Goal: Task Accomplishment & Management: Complete application form

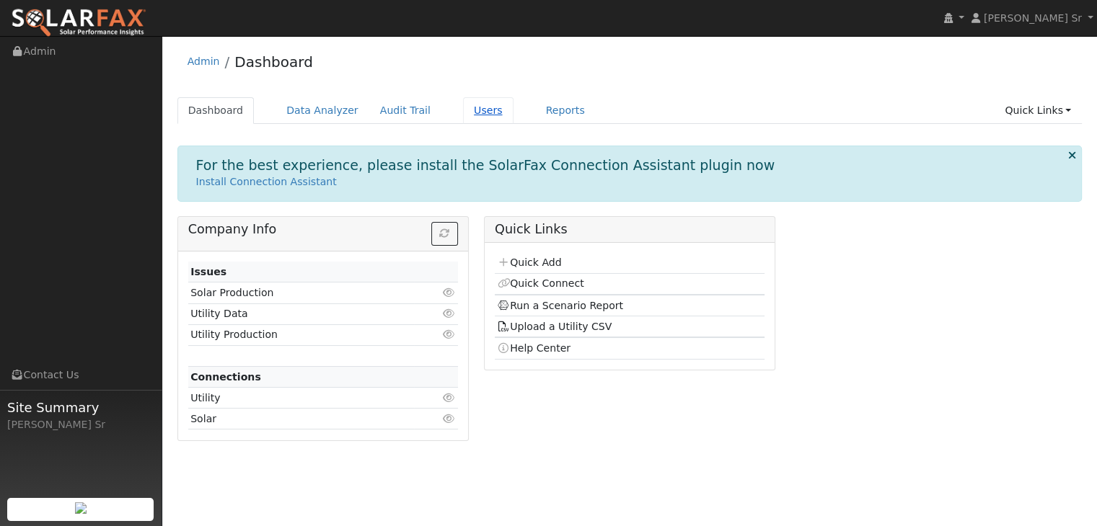
click at [463, 114] on link "Users" at bounding box center [488, 110] width 50 height 27
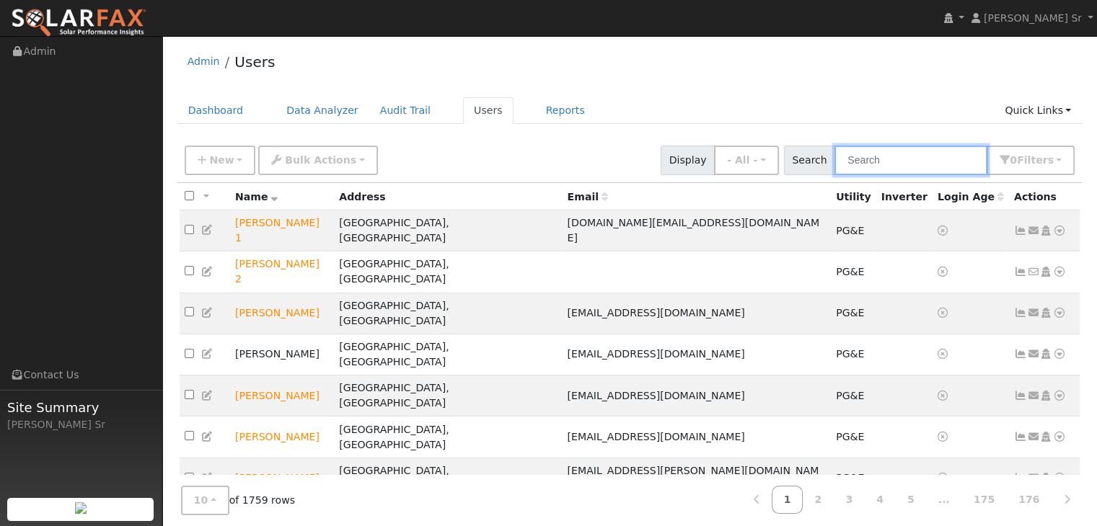
click at [869, 154] on input "text" at bounding box center [910, 161] width 153 height 30
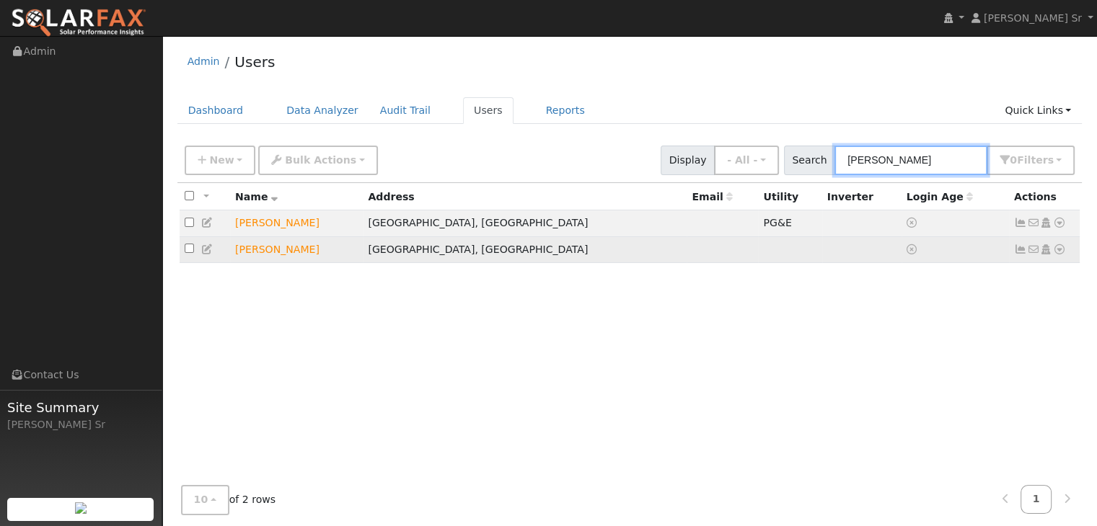
type input "judy"
click at [1054, 255] on icon at bounding box center [1059, 249] width 13 height 10
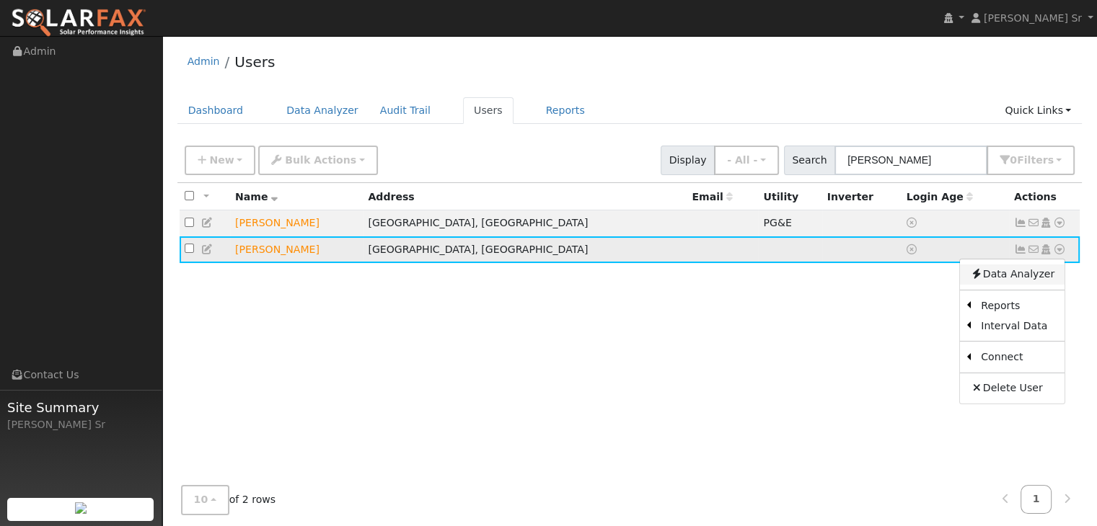
click at [1004, 279] on link "Data Analyzer" at bounding box center [1012, 275] width 105 height 20
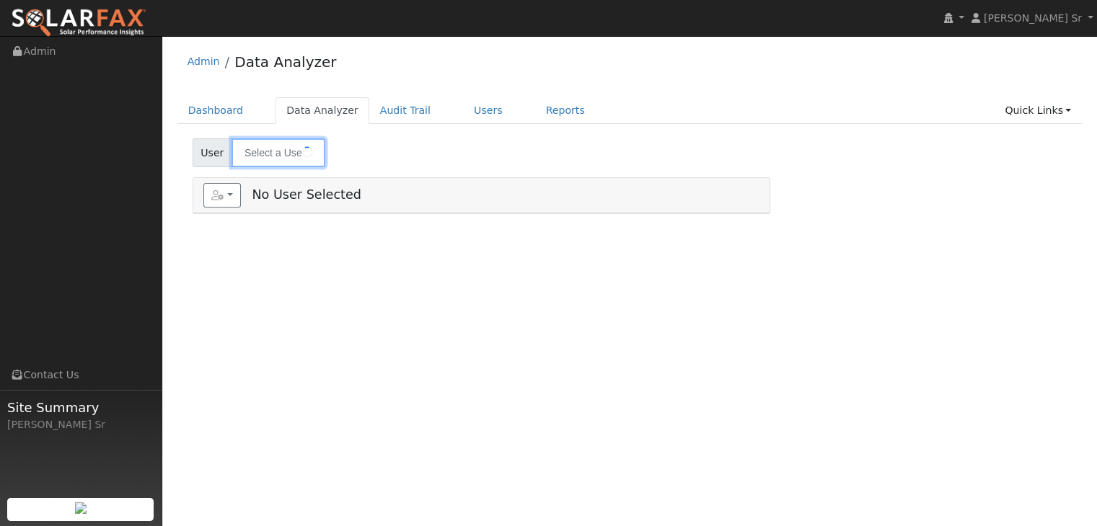
type input "[PERSON_NAME]"
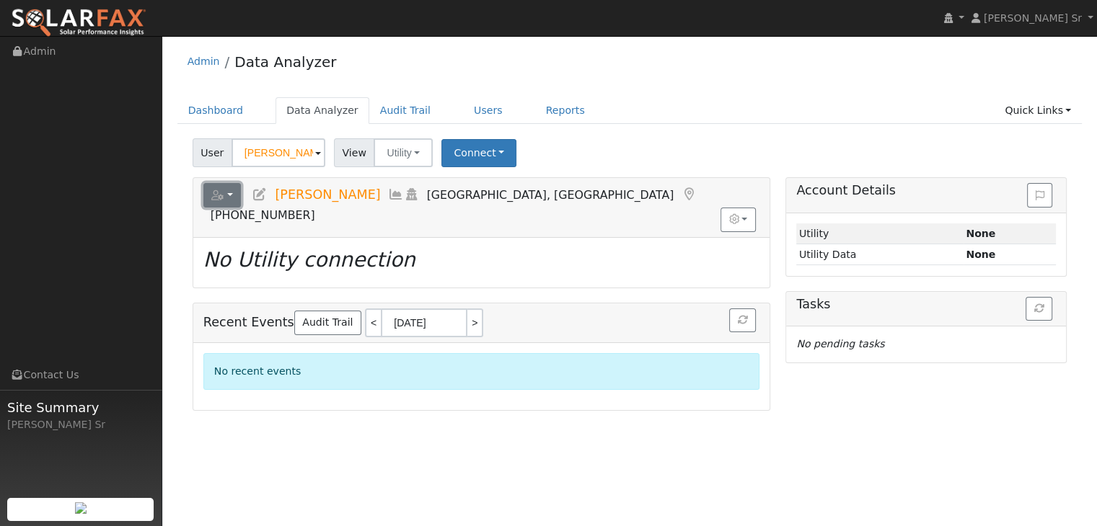
click at [225, 199] on button "button" at bounding box center [222, 195] width 38 height 25
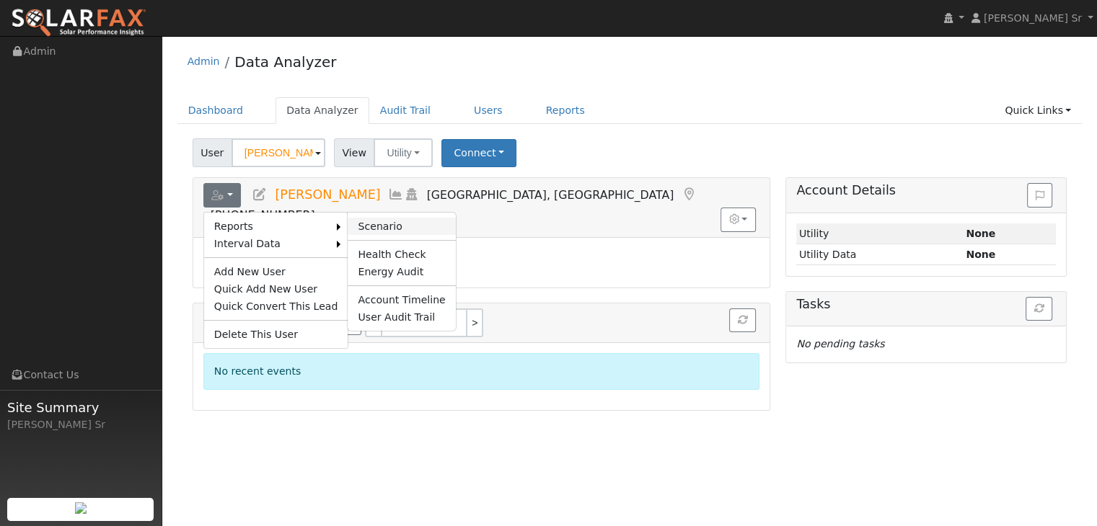
click at [356, 224] on link "Scenario" at bounding box center [401, 226] width 107 height 17
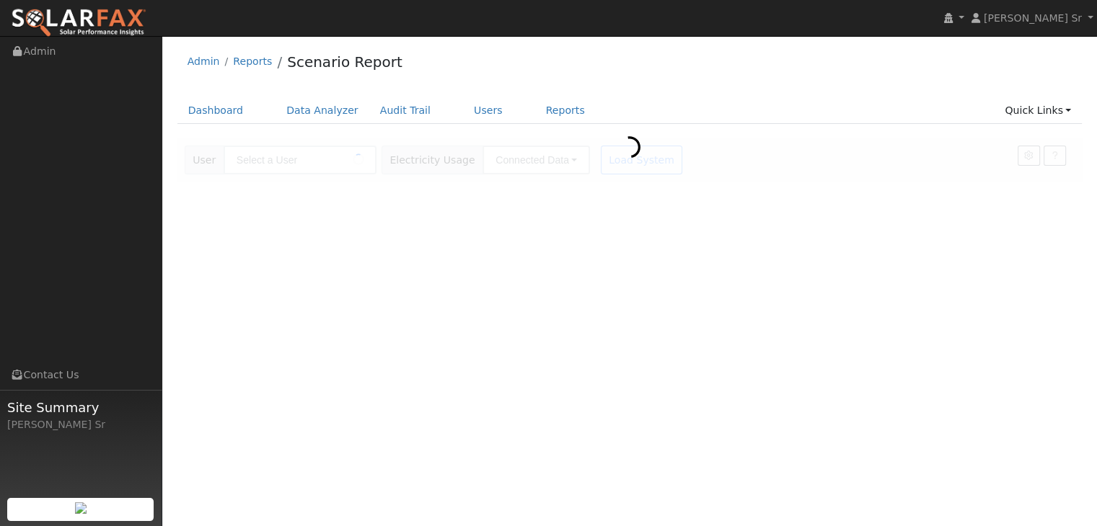
type input "[PERSON_NAME]"
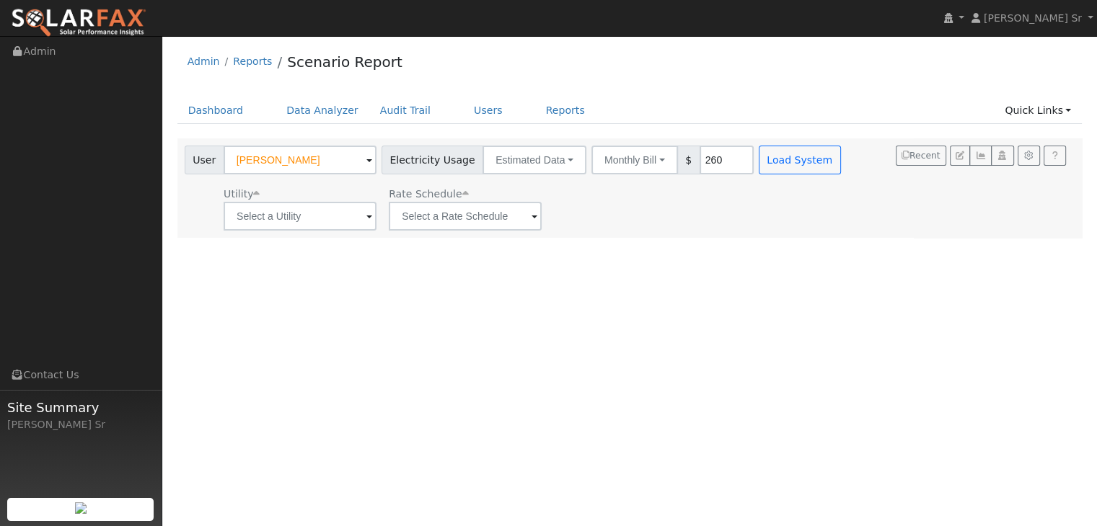
type input "260"
click at [713, 277] on div "User Profile First name Last name Email Email Notifications No Emails No Emails…" at bounding box center [629, 281] width 935 height 490
click at [312, 216] on input "text" at bounding box center [300, 216] width 153 height 29
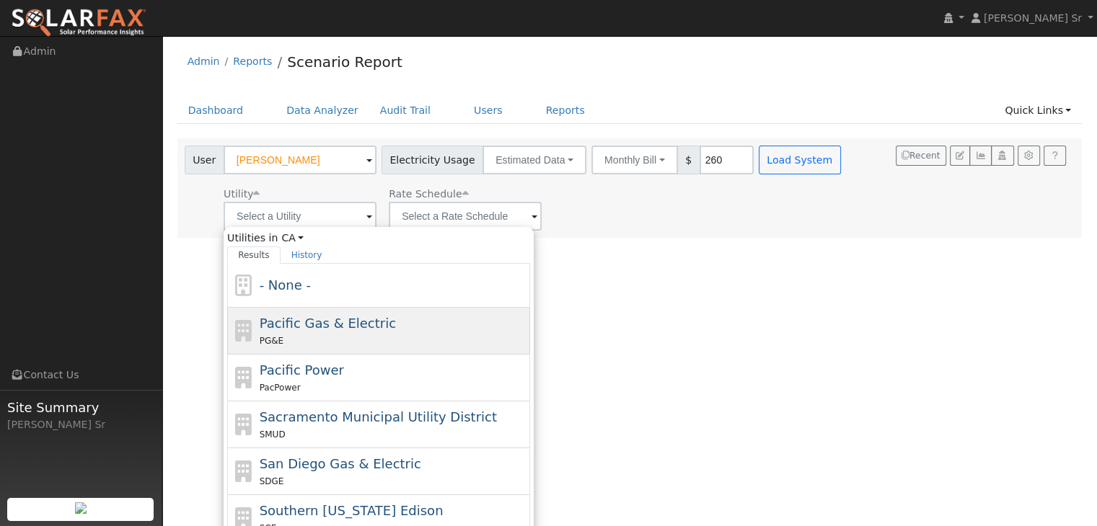
click at [296, 318] on span "Pacific Gas & Electric" at bounding box center [328, 323] width 136 height 15
type input "Pacific Gas & Electric"
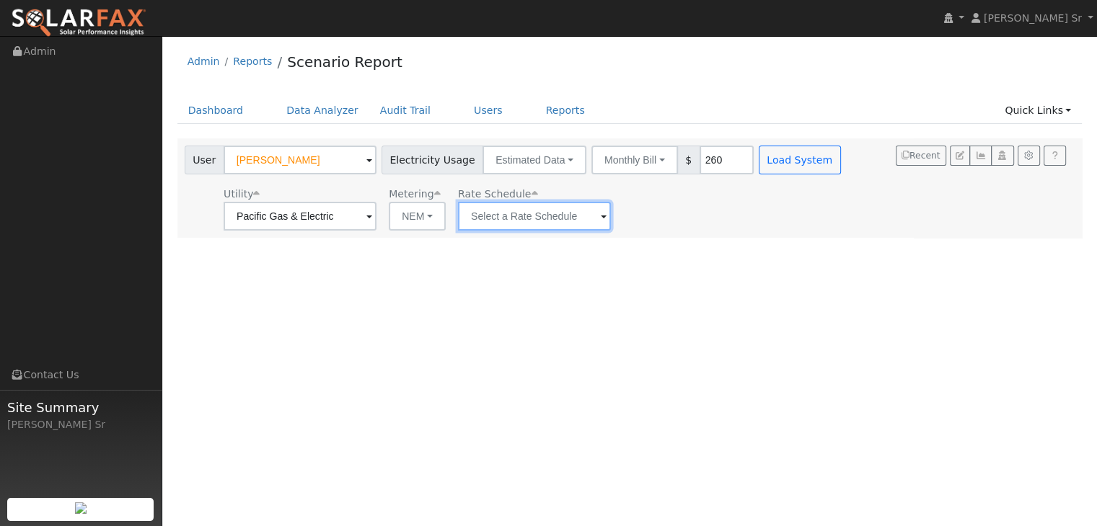
click at [531, 222] on input "text" at bounding box center [534, 216] width 153 height 29
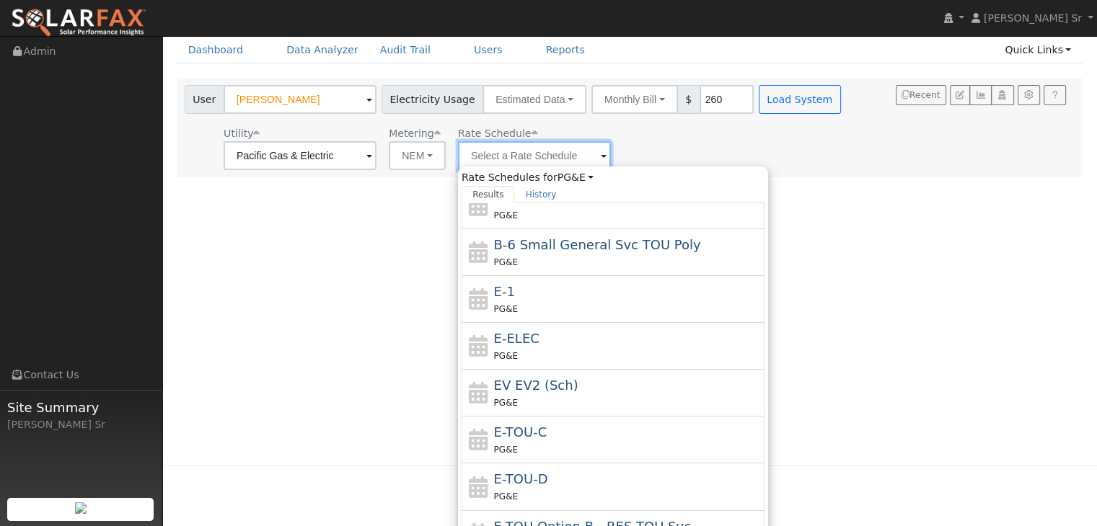
scroll to position [68, 0]
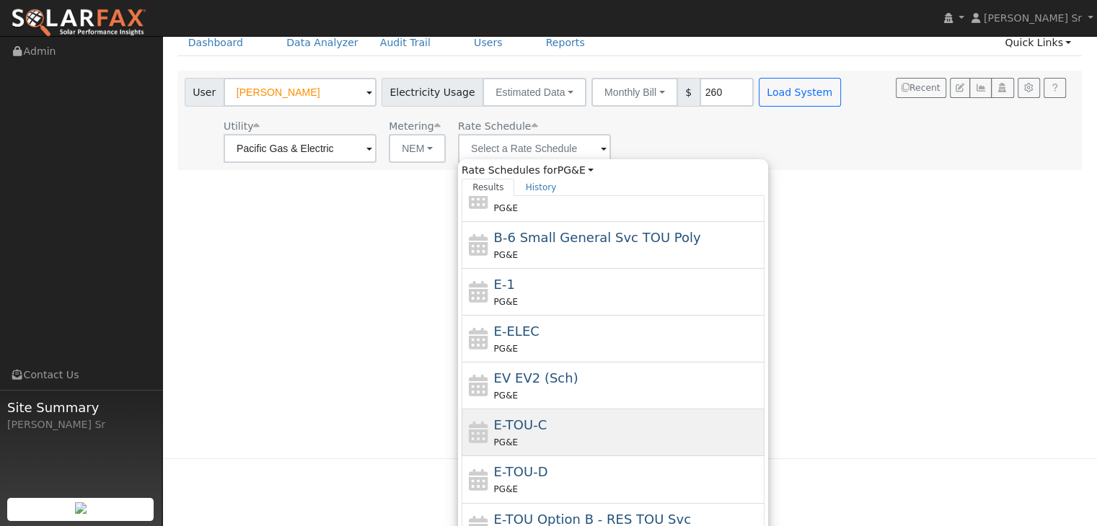
click at [551, 426] on div "E-TOU-C PG&E" at bounding box center [628, 432] width 268 height 35
type input "E-TOU-C"
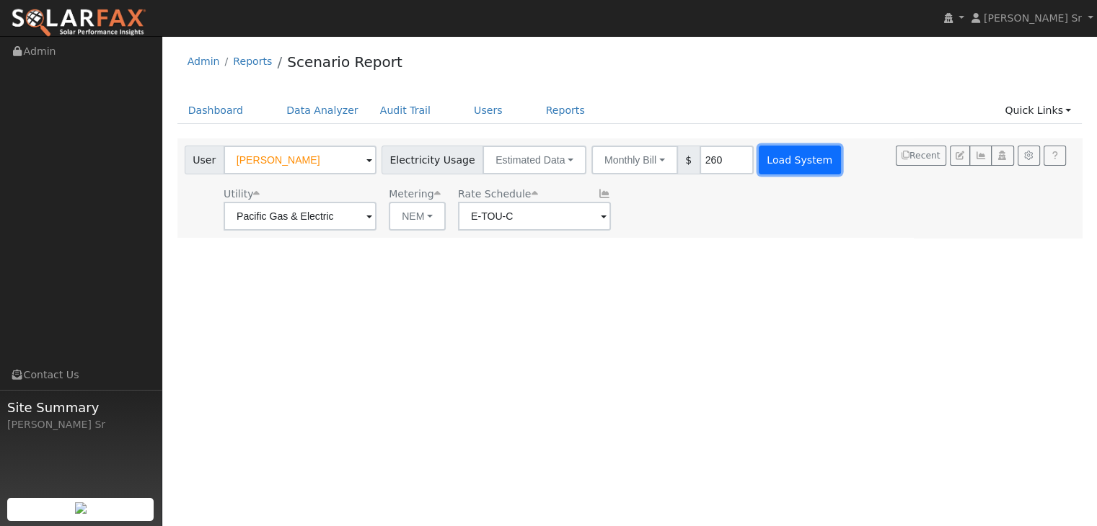
click at [777, 156] on button "Load System" at bounding box center [800, 160] width 82 height 29
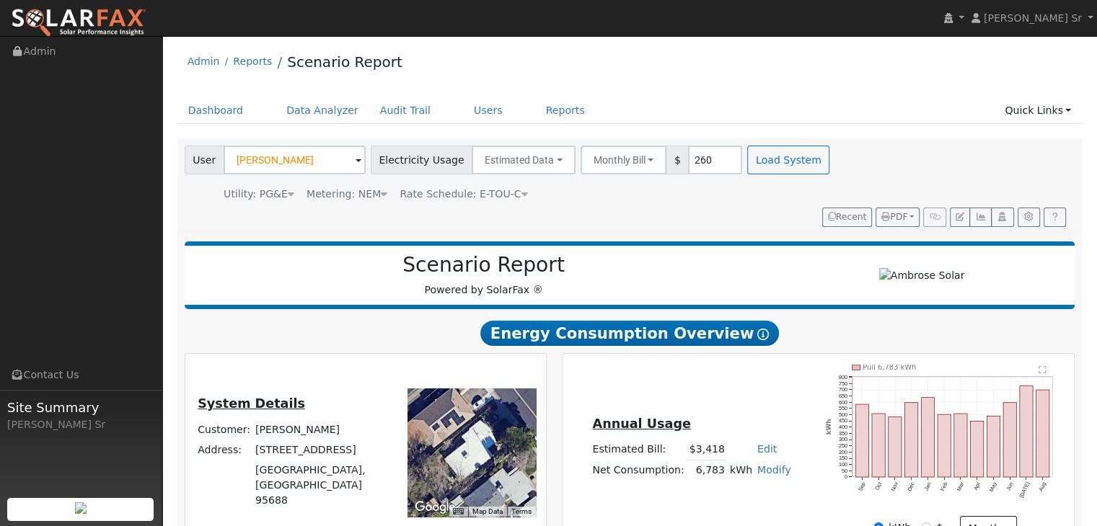
type input "0"
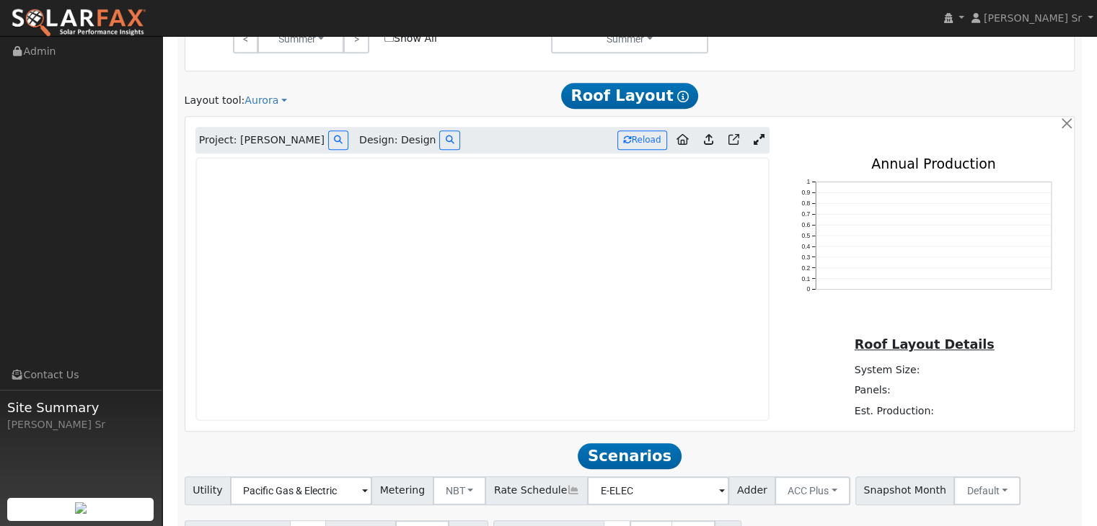
scroll to position [759, 0]
click at [757, 131] on link at bounding box center [759, 142] width 21 height 22
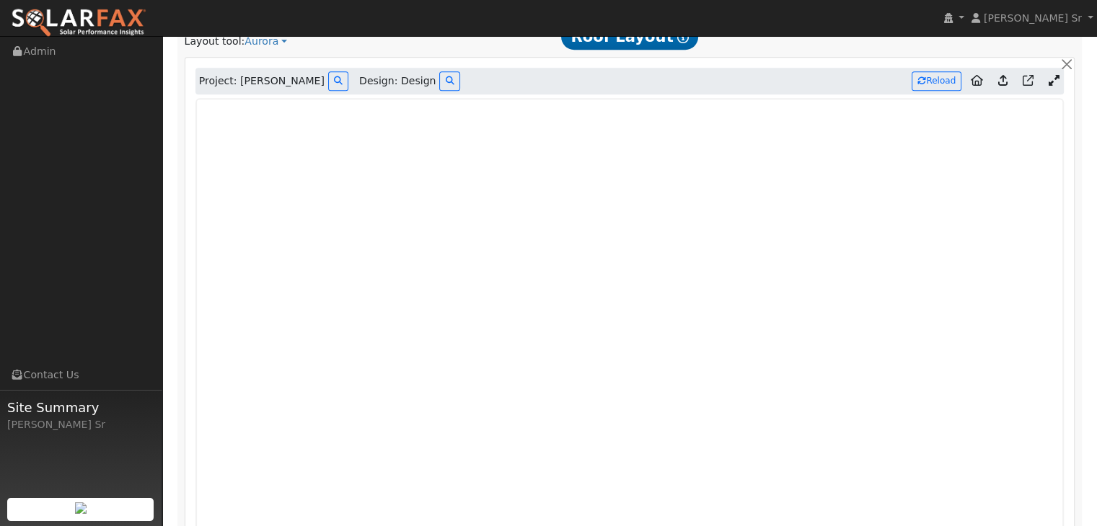
scroll to position [819, 0]
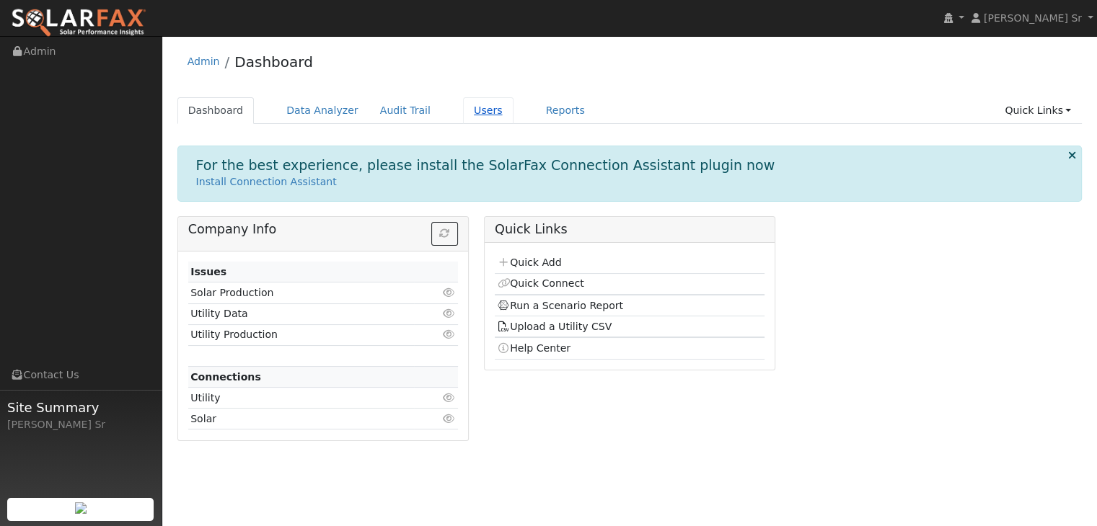
click at [467, 113] on link "Users" at bounding box center [488, 110] width 50 height 27
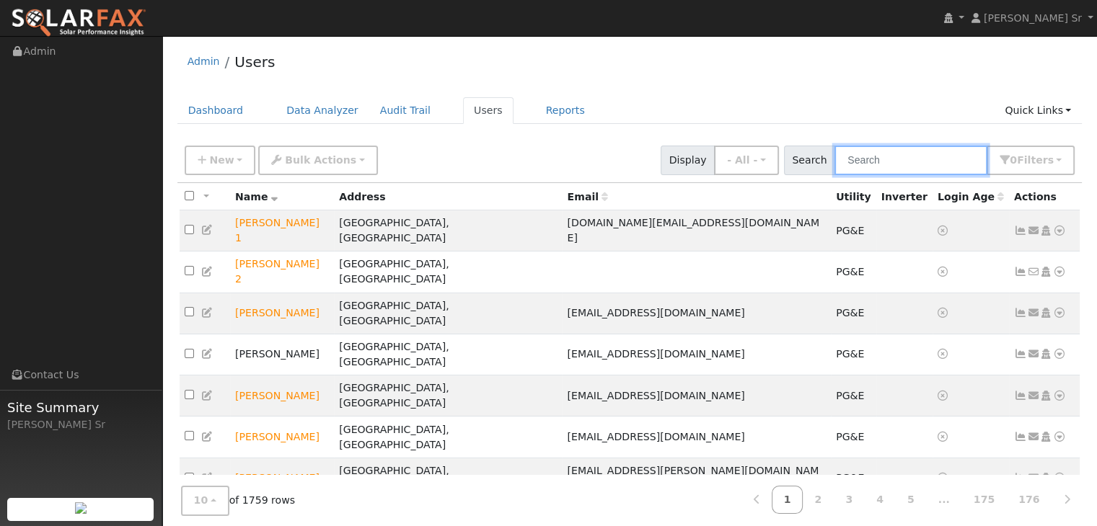
click at [886, 172] on input "text" at bounding box center [910, 161] width 153 height 30
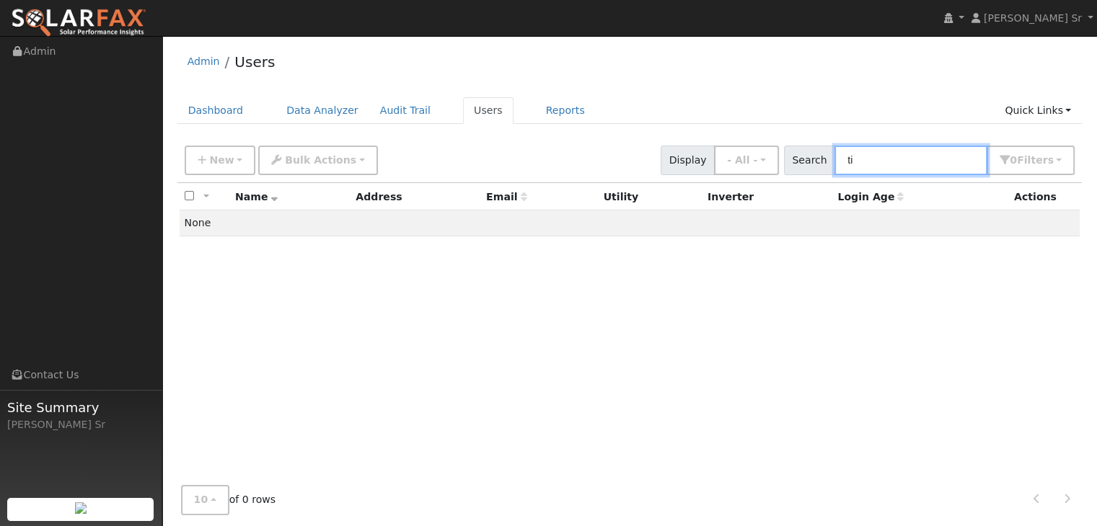
type input "t"
type input "933 tur"
click at [216, 107] on link "Dashboard" at bounding box center [215, 110] width 77 height 27
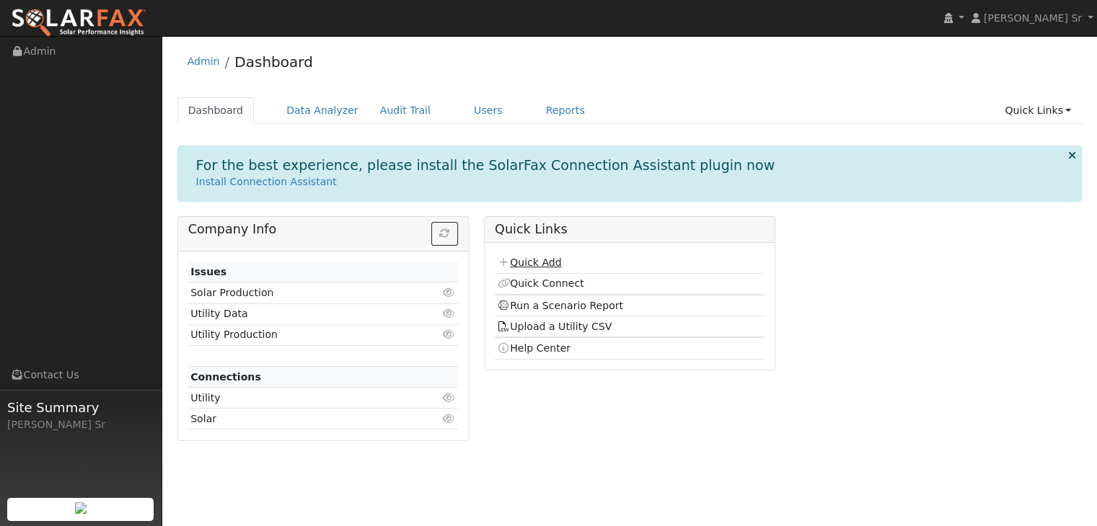
click at [541, 264] on link "Quick Add" at bounding box center [529, 263] width 64 height 12
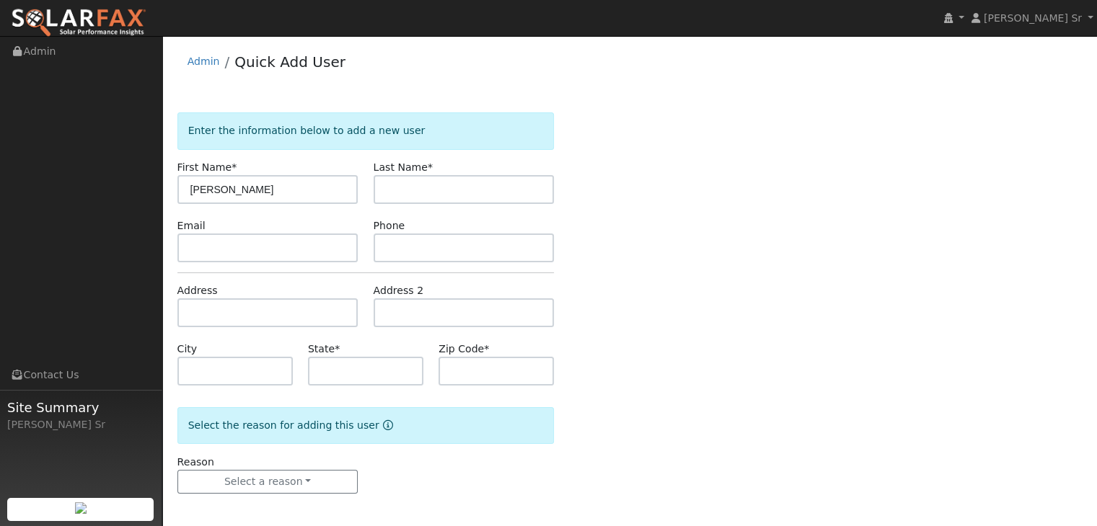
type input "[PERSON_NAME]"
click at [401, 198] on input "text" at bounding box center [464, 189] width 181 height 29
type input "Hook"
click at [322, 254] on input "text" at bounding box center [267, 248] width 181 height 29
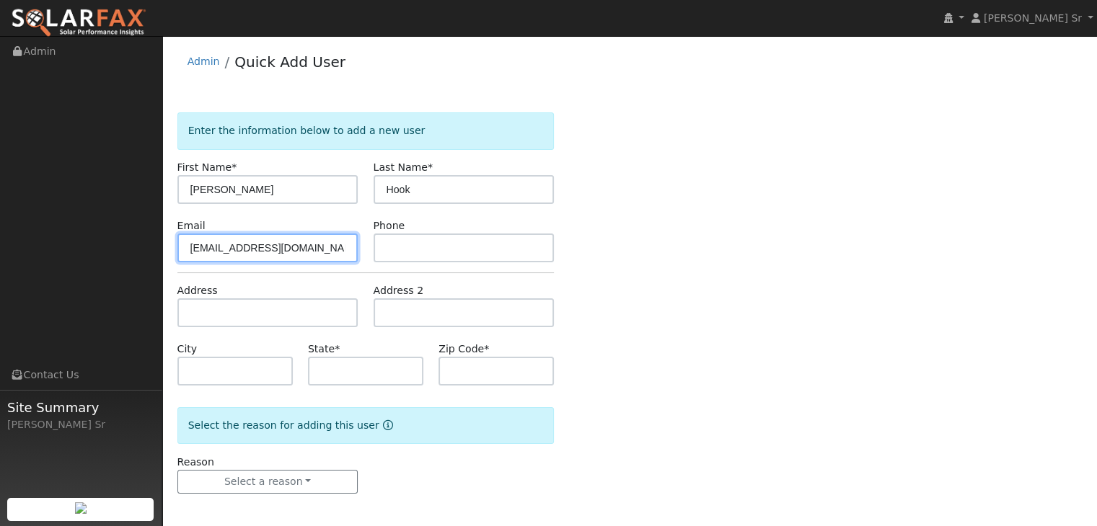
type input "erickajesicka@yahoo.com"
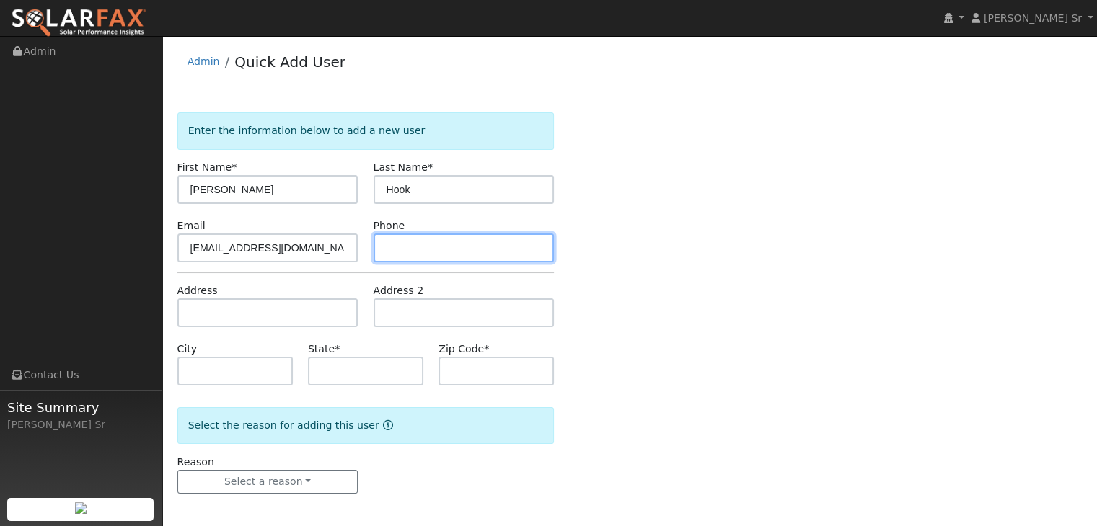
click at [404, 247] on input "text" at bounding box center [464, 248] width 181 height 29
type input "7074802329"
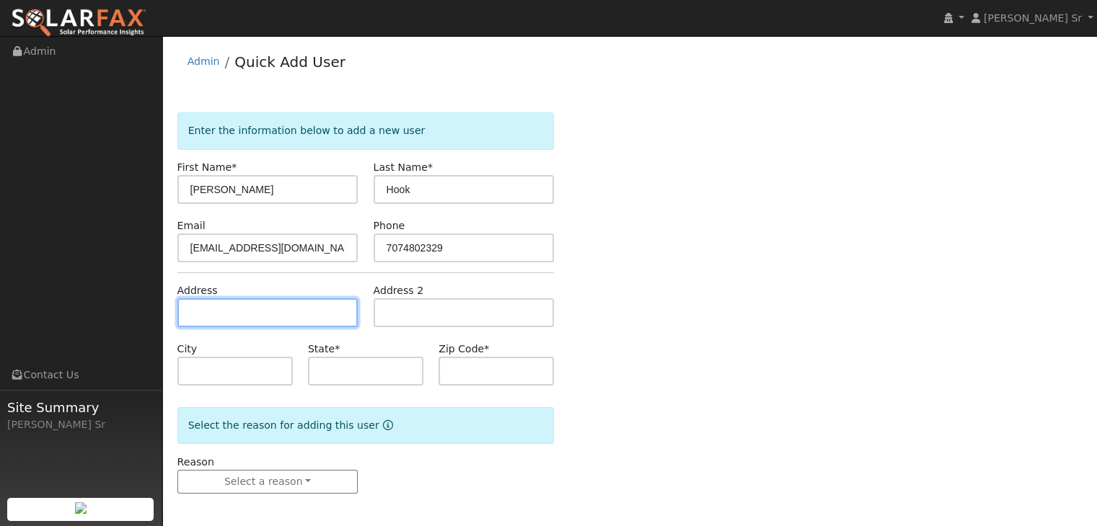
click at [242, 309] on input "text" at bounding box center [267, 313] width 181 height 29
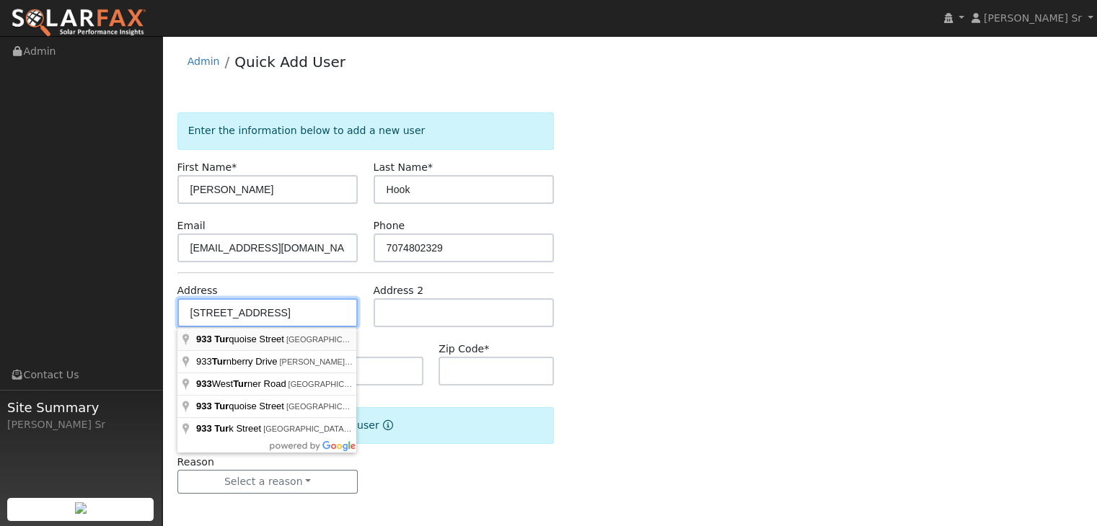
type input "933 Turquoise Street"
type input "Vacaville"
type input "CA"
type input "95687"
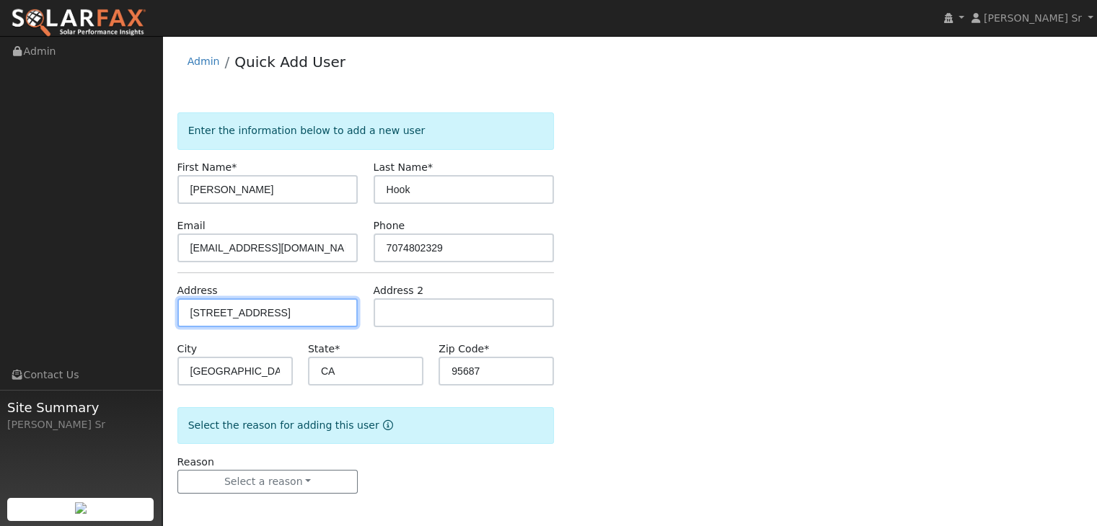
scroll to position [3, 0]
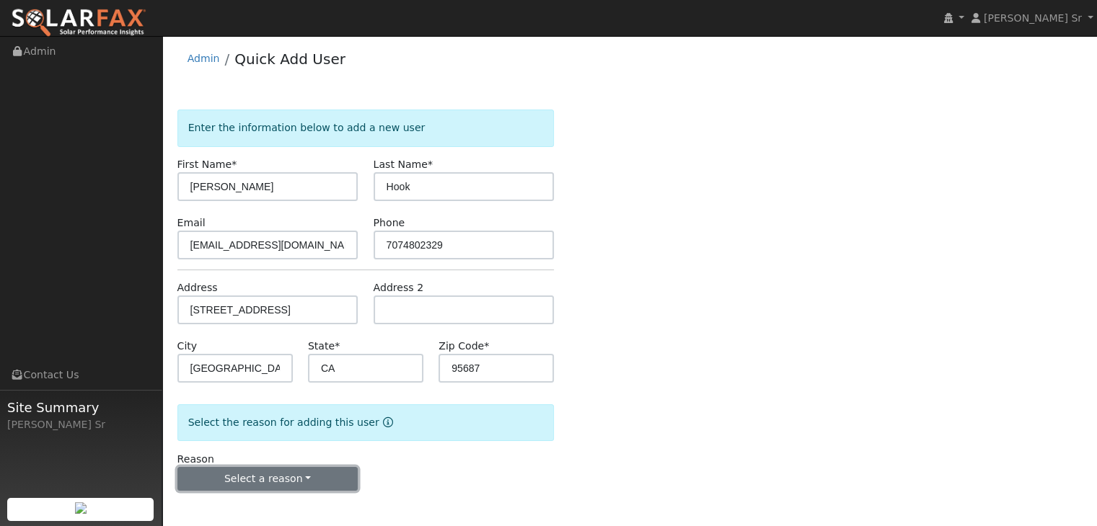
click at [265, 475] on button "Select a reason" at bounding box center [267, 479] width 181 height 25
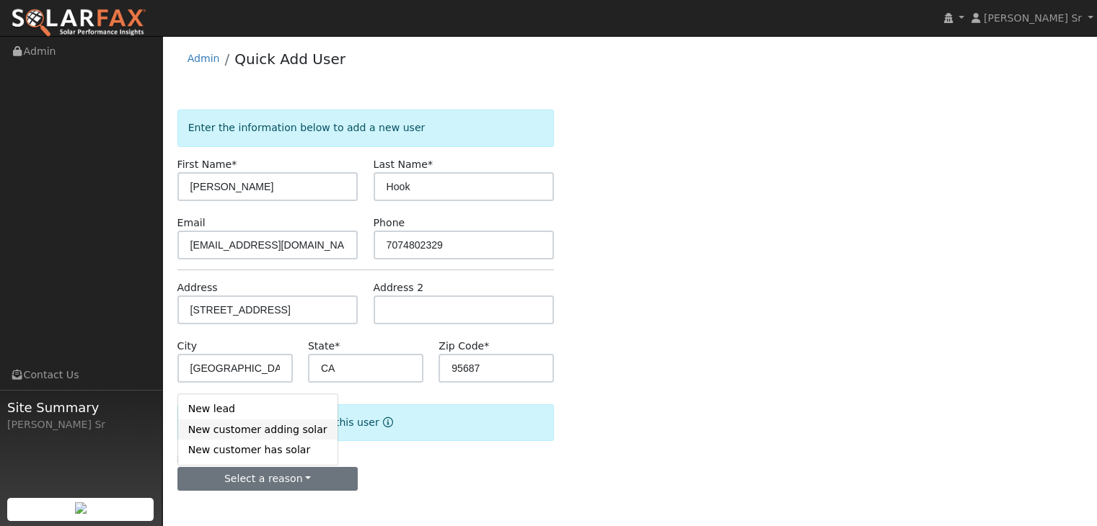
click at [257, 421] on link "New customer adding solar" at bounding box center [257, 430] width 159 height 20
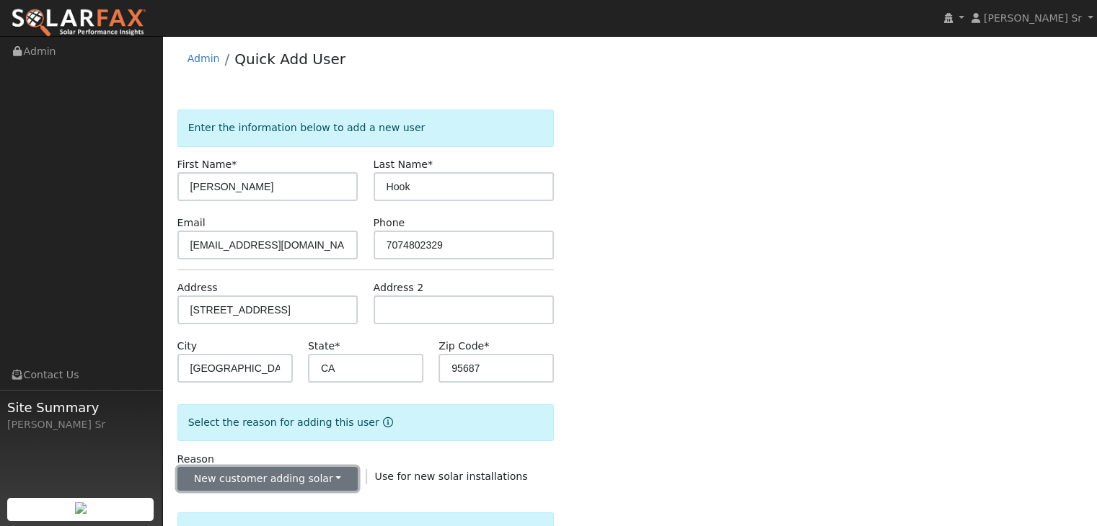
click at [291, 480] on button "New customer adding solar" at bounding box center [267, 479] width 181 height 25
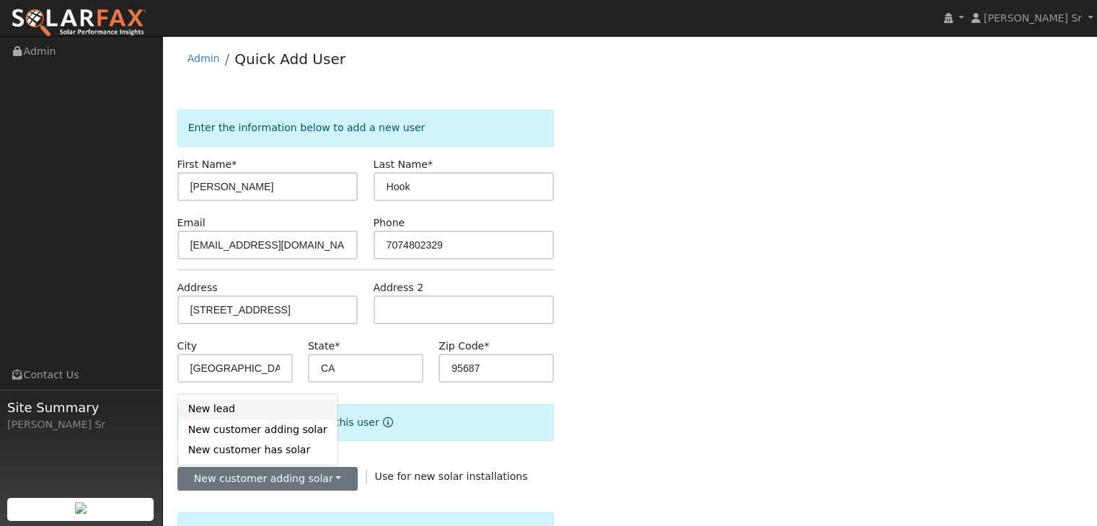
click at [245, 410] on link "New lead" at bounding box center [257, 410] width 159 height 20
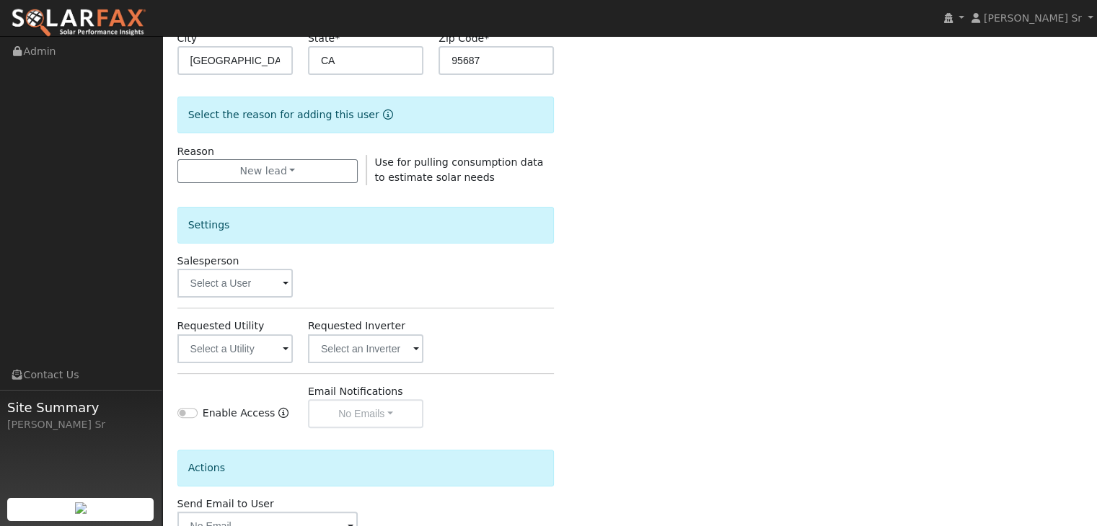
scroll to position [312, 0]
click at [240, 289] on input "text" at bounding box center [234, 282] width 115 height 29
click at [239, 288] on input "text" at bounding box center [234, 282] width 115 height 29
click at [222, 283] on input "text" at bounding box center [234, 282] width 115 height 29
click at [265, 270] on input "text" at bounding box center [234, 282] width 115 height 29
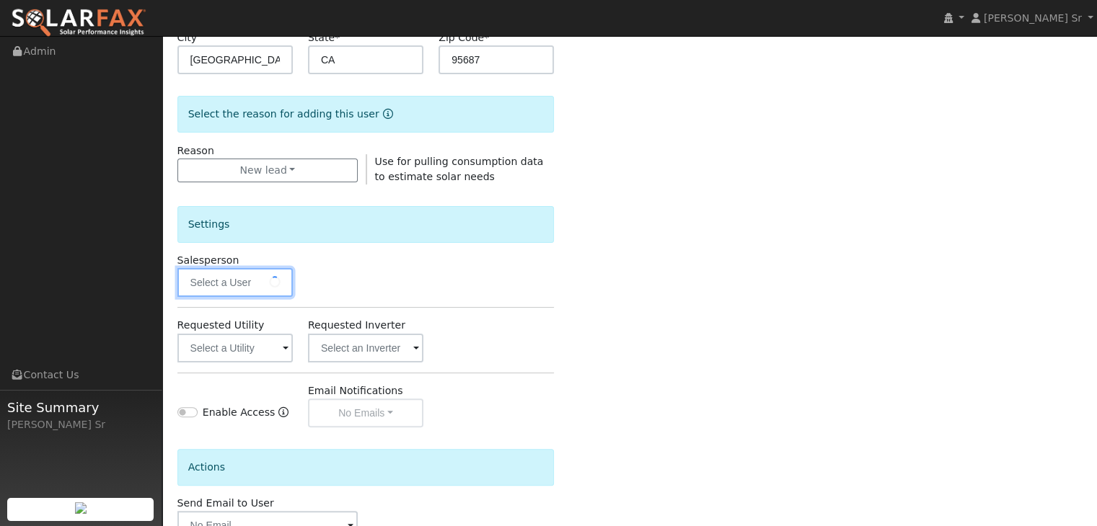
click at [265, 270] on input "text" at bounding box center [234, 282] width 115 height 29
click at [219, 356] on input "text" at bounding box center [234, 348] width 115 height 29
click at [273, 291] on input "text" at bounding box center [234, 282] width 115 height 29
click at [273, 286] on input "text" at bounding box center [234, 282] width 115 height 29
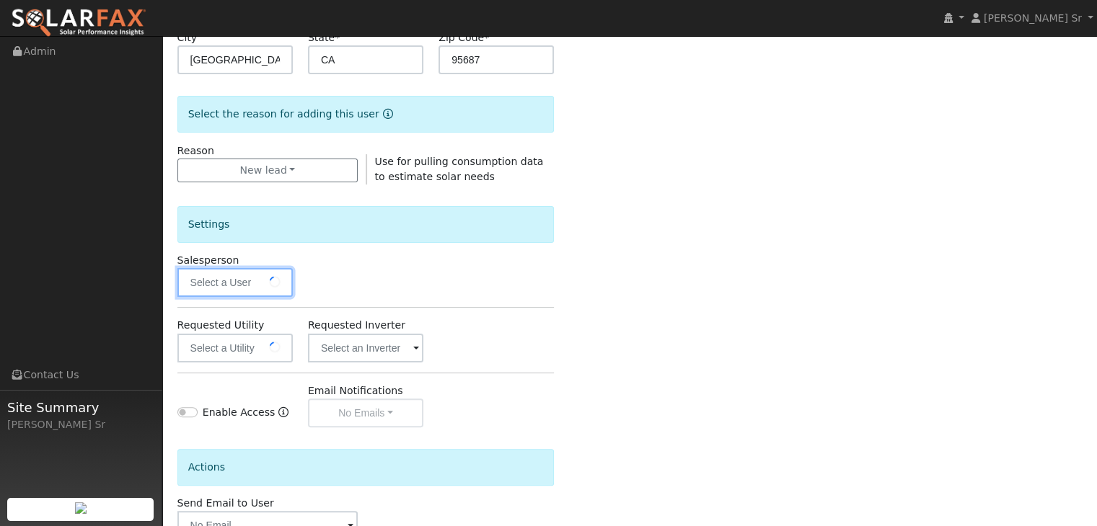
click at [273, 286] on input "text" at bounding box center [234, 282] width 115 height 29
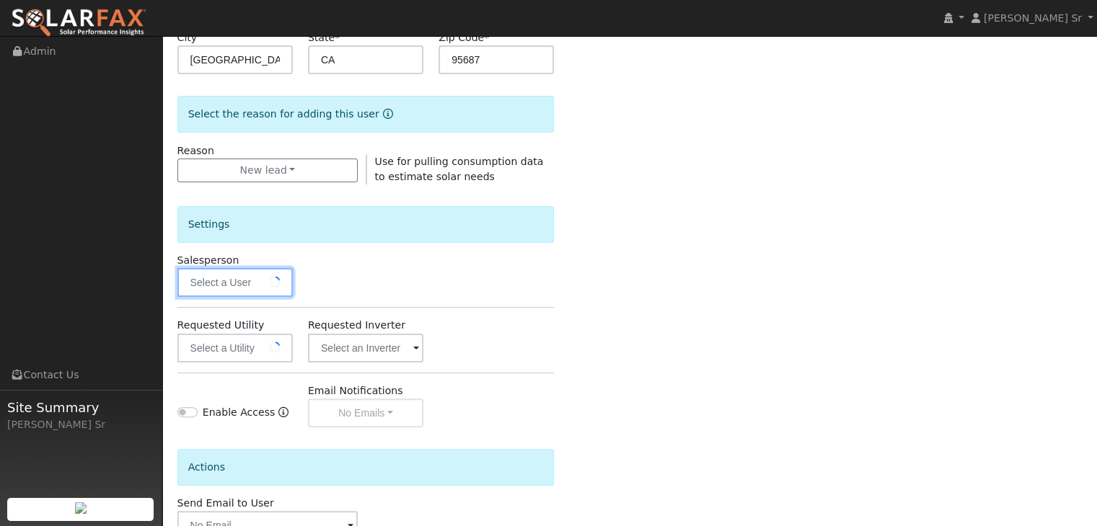
click at [273, 286] on input "text" at bounding box center [234, 282] width 115 height 29
click at [259, 286] on input "text" at bounding box center [234, 282] width 115 height 29
type input "Mark Schroeder SR"
click at [241, 343] on input "text" at bounding box center [234, 348] width 115 height 29
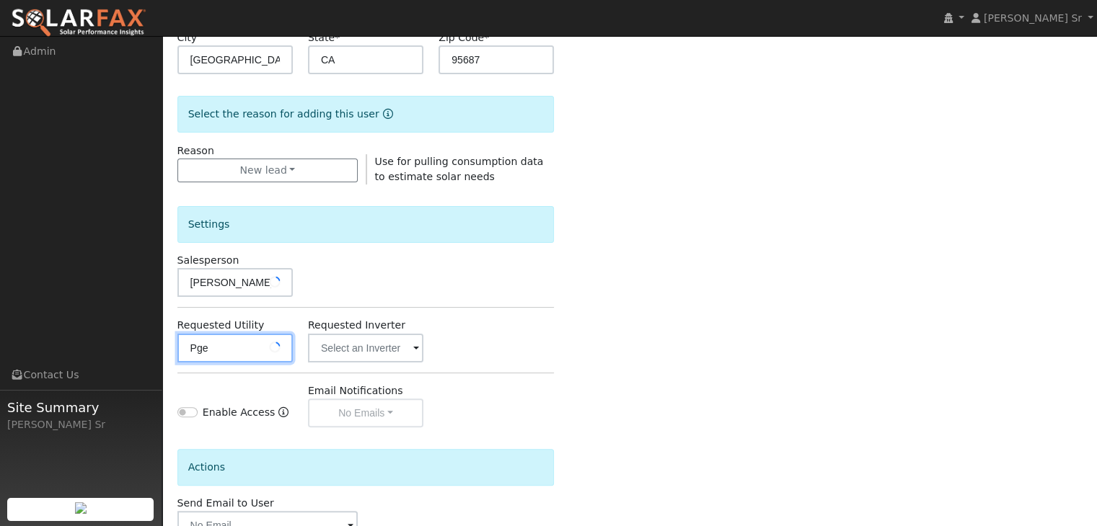
type input "Pge"
click at [502, 386] on div "Enable Access Email Notifications No Emails No Emails Weekly Emails Monthly Ema…" at bounding box center [365, 406] width 392 height 44
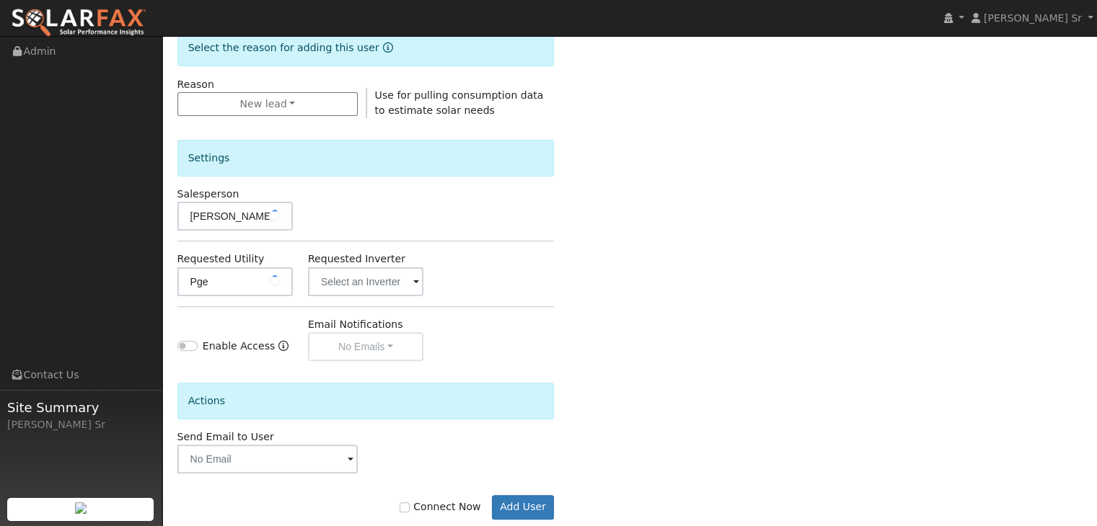
scroll to position [406, 0]
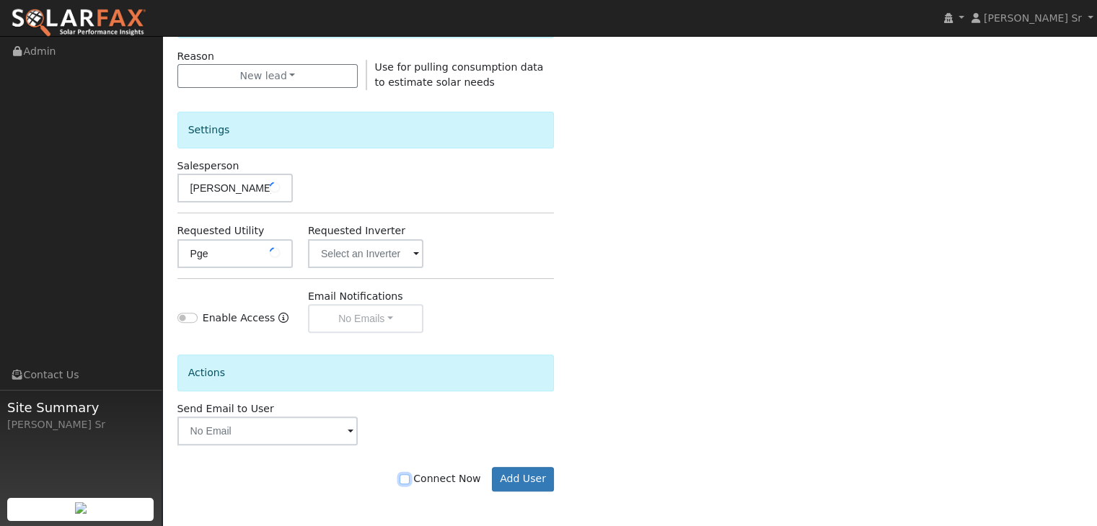
click at [410, 479] on input "Connect Now" at bounding box center [405, 480] width 10 height 10
checkbox input "true"
click at [531, 471] on button "Add User" at bounding box center [523, 479] width 63 height 25
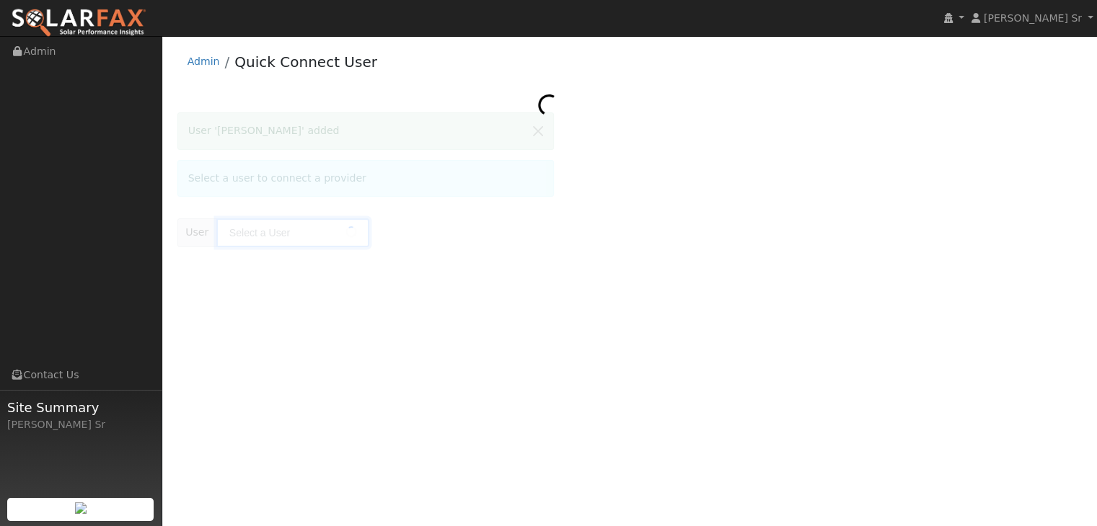
type input "Tiffany Hook"
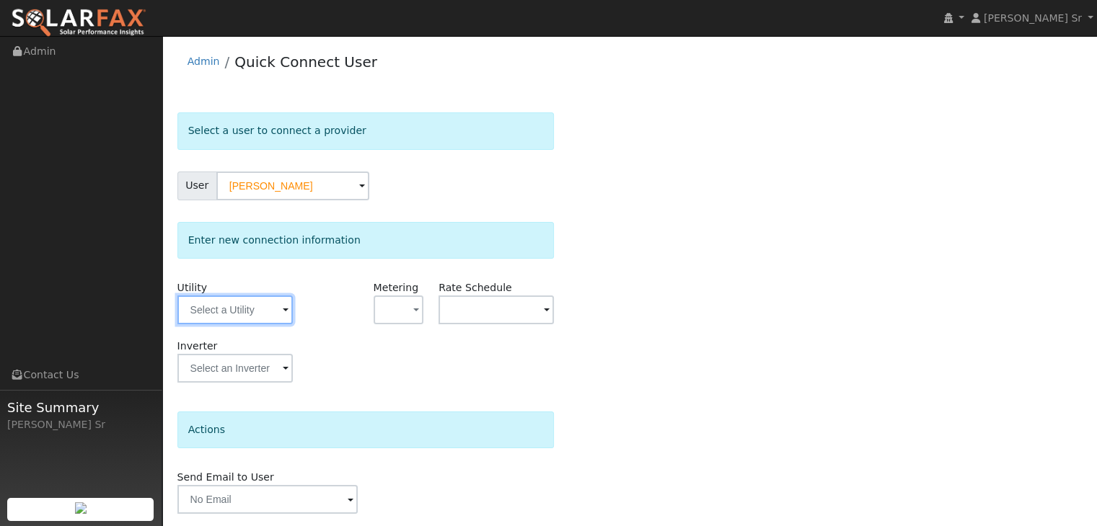
click at [231, 317] on input "text" at bounding box center [234, 310] width 115 height 29
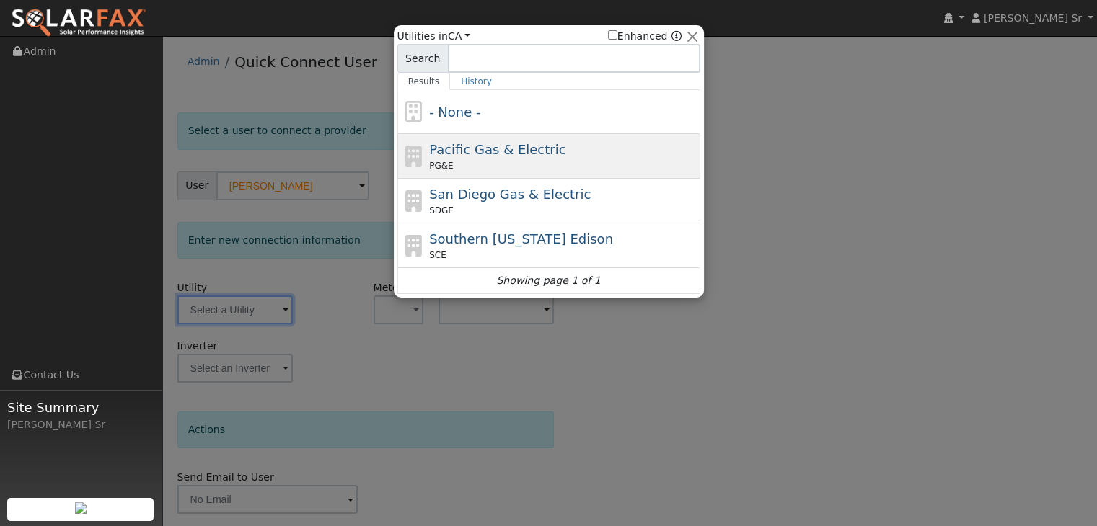
click at [468, 146] on span "Pacific Gas & Electric" at bounding box center [497, 149] width 136 height 15
type input "PG&E"
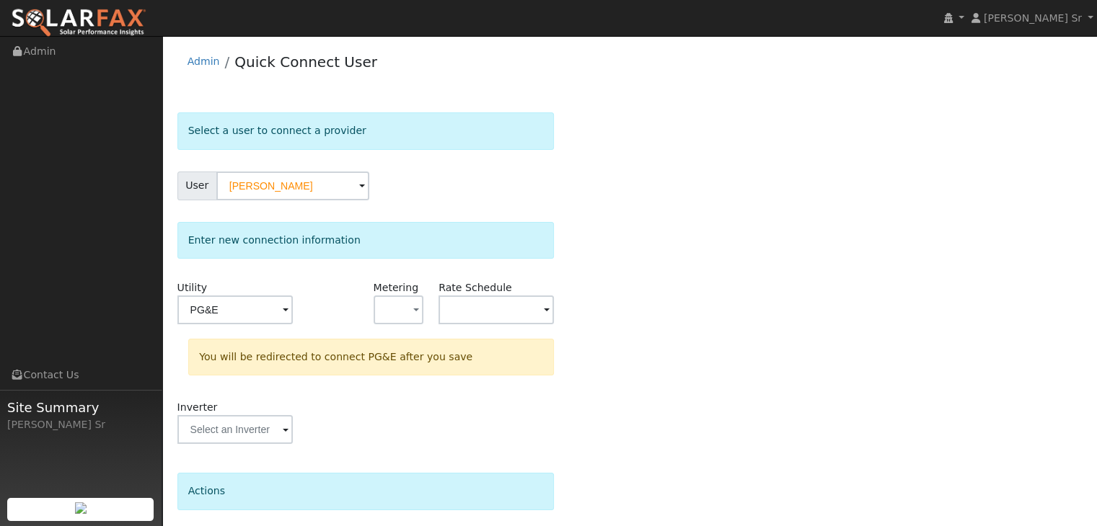
scroll to position [109, 0]
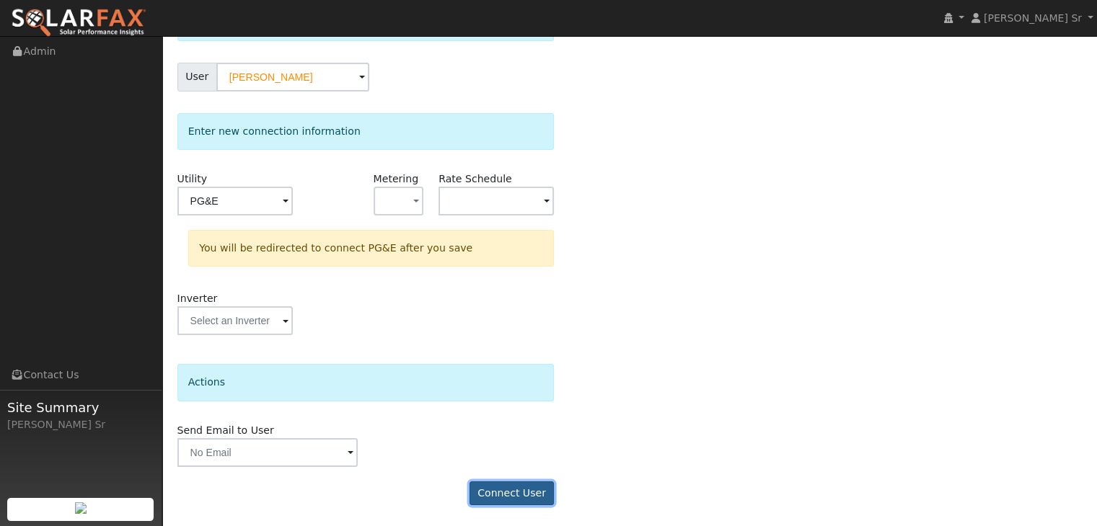
click at [498, 494] on button "Connect User" at bounding box center [511, 494] width 85 height 25
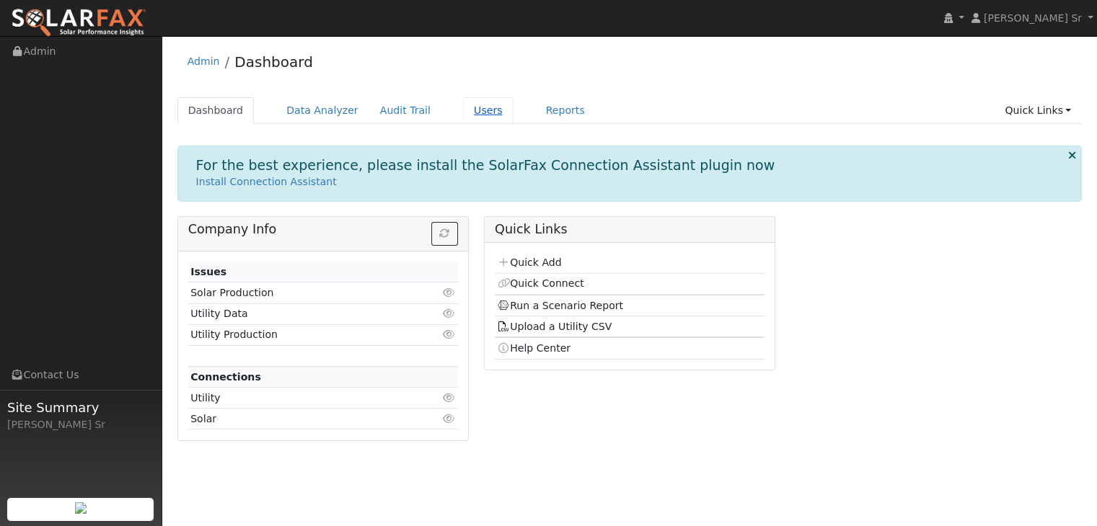
click at [466, 112] on link "Users" at bounding box center [488, 110] width 50 height 27
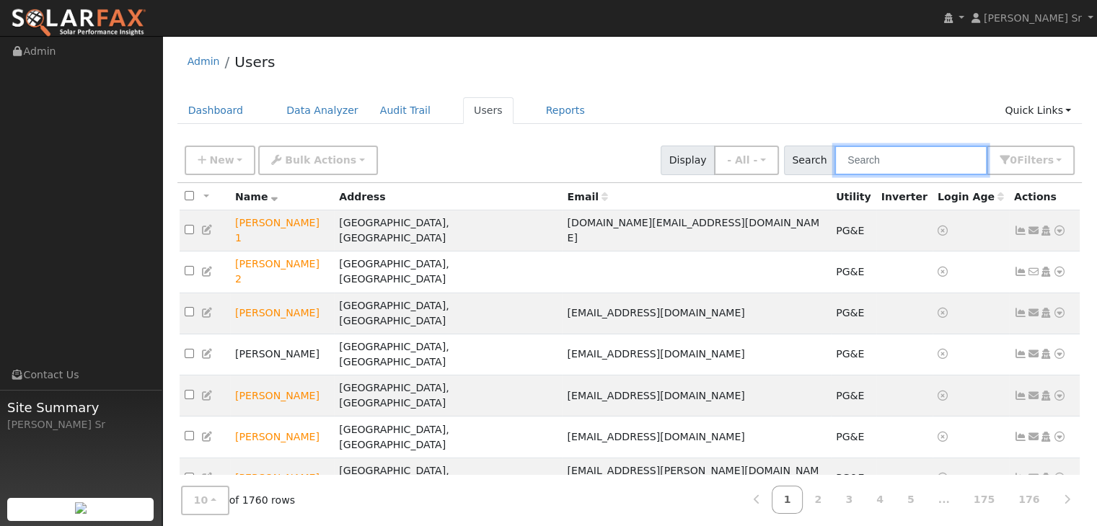
click at [880, 160] on input "text" at bounding box center [910, 161] width 153 height 30
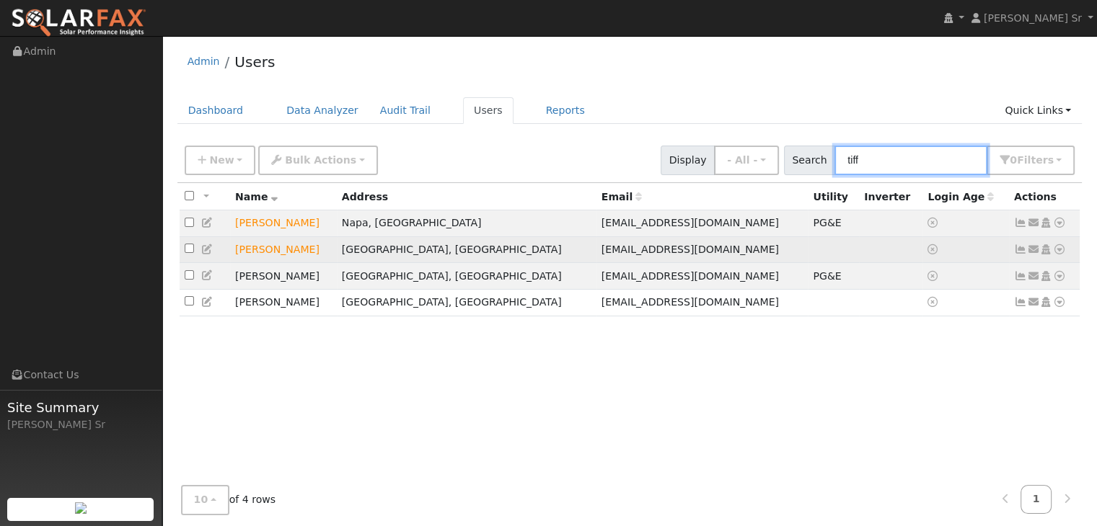
type input "tiff"
click at [1061, 254] on icon at bounding box center [1059, 249] width 13 height 10
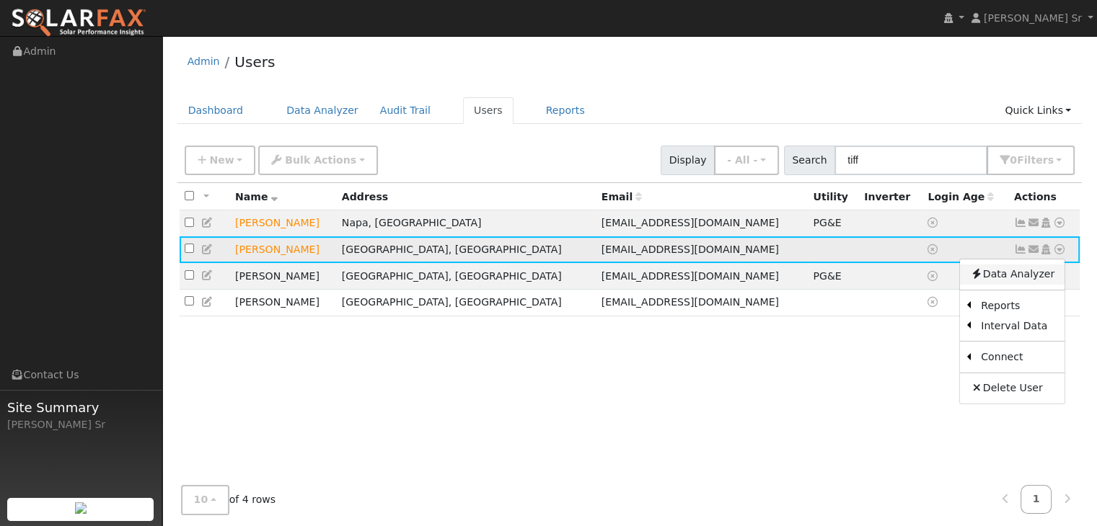
click at [1024, 278] on link "Data Analyzer" at bounding box center [1012, 275] width 105 height 20
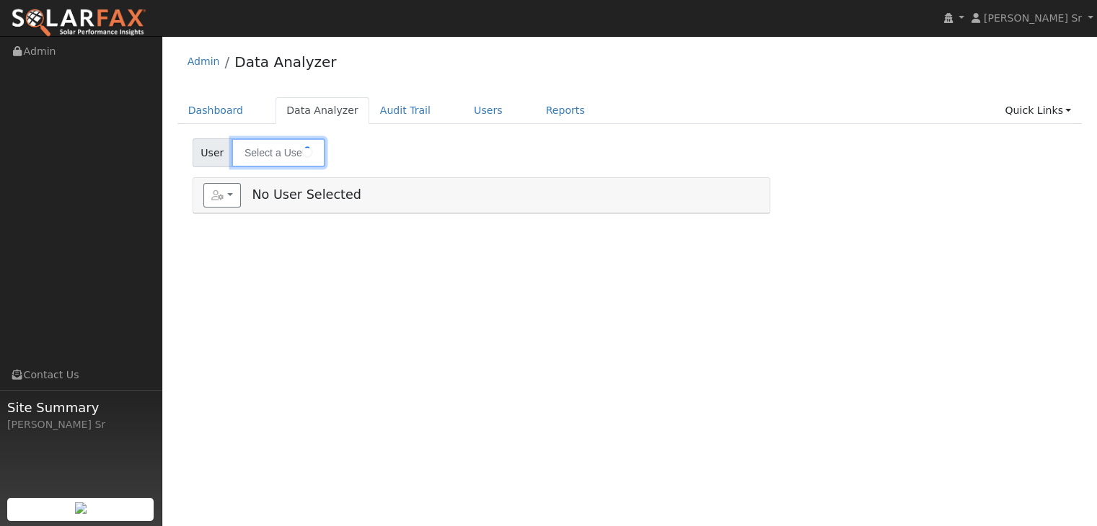
type input "Tiffany Hook"
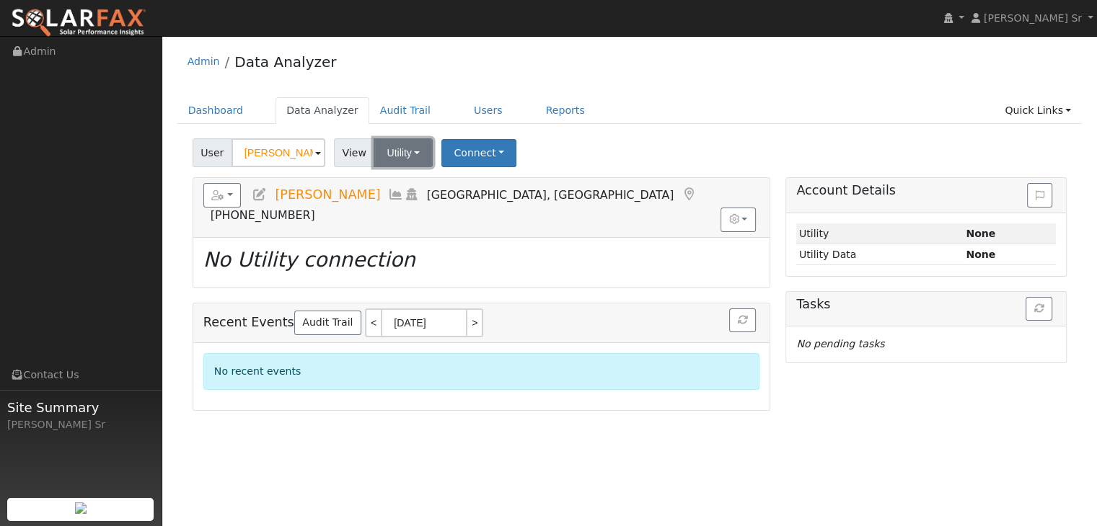
click at [396, 157] on button "Utility" at bounding box center [403, 152] width 59 height 29
click at [412, 179] on link "Utility" at bounding box center [421, 185] width 100 height 20
click at [462, 156] on button "Connect" at bounding box center [478, 153] width 75 height 28
click at [469, 177] on link "Select a Provider" at bounding box center [498, 185] width 113 height 20
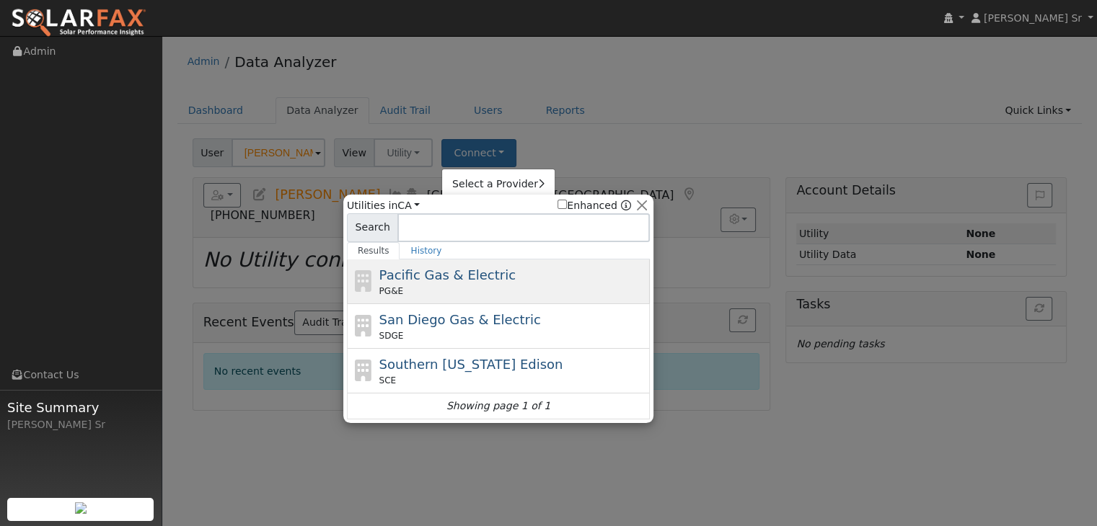
click at [457, 268] on span "Pacific Gas & Electric" at bounding box center [447, 275] width 136 height 15
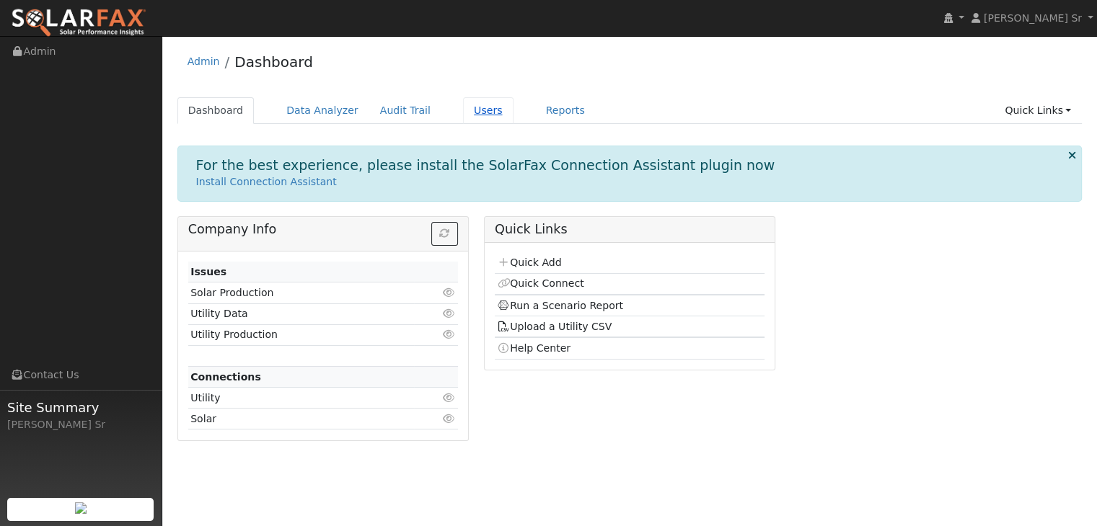
click at [463, 113] on link "Users" at bounding box center [488, 110] width 50 height 27
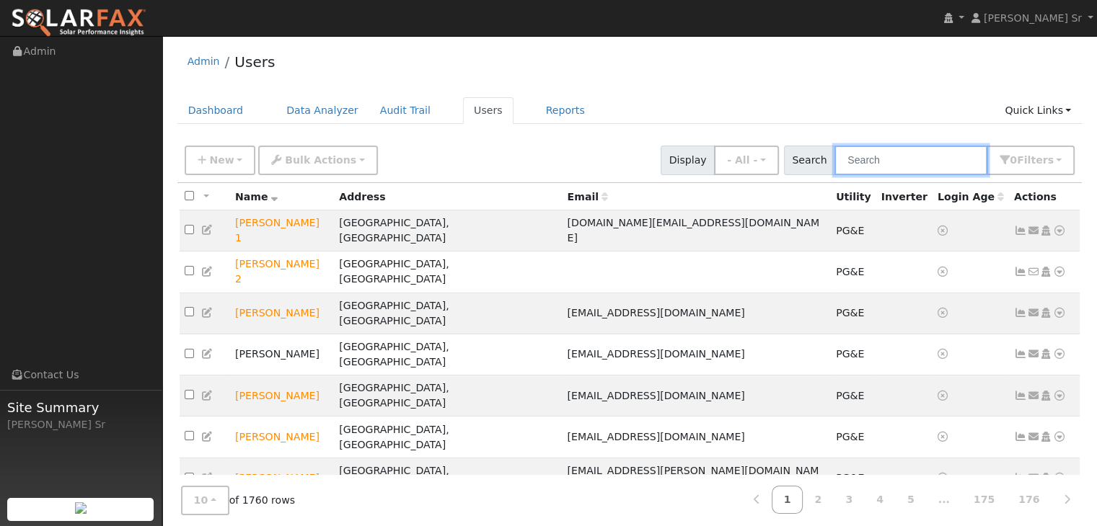
click at [882, 164] on input "text" at bounding box center [910, 161] width 153 height 30
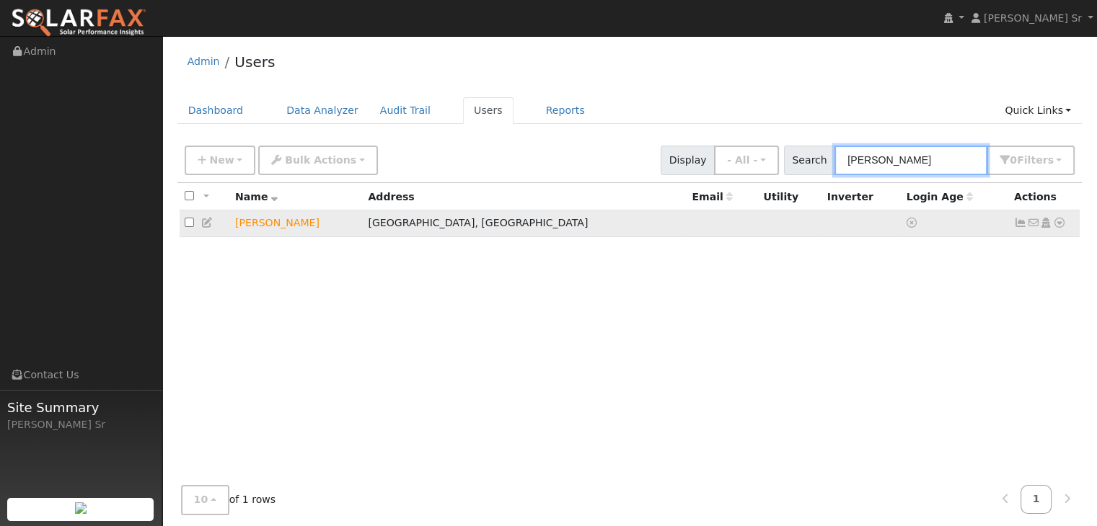
type input "[PERSON_NAME]"
click at [1059, 229] on link at bounding box center [1059, 223] width 13 height 15
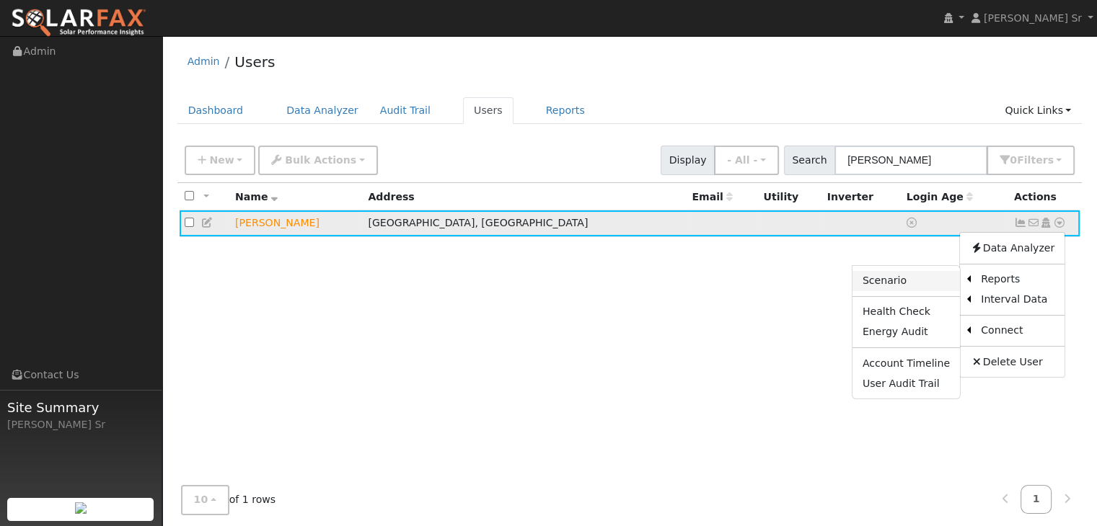
click at [923, 283] on link "Scenario" at bounding box center [905, 281] width 107 height 20
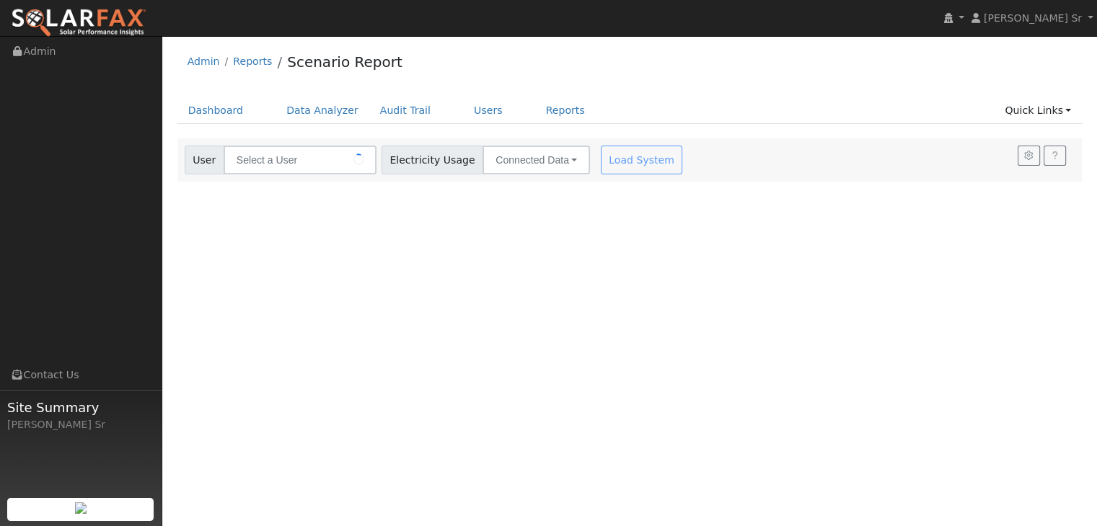
type input "[PERSON_NAME]"
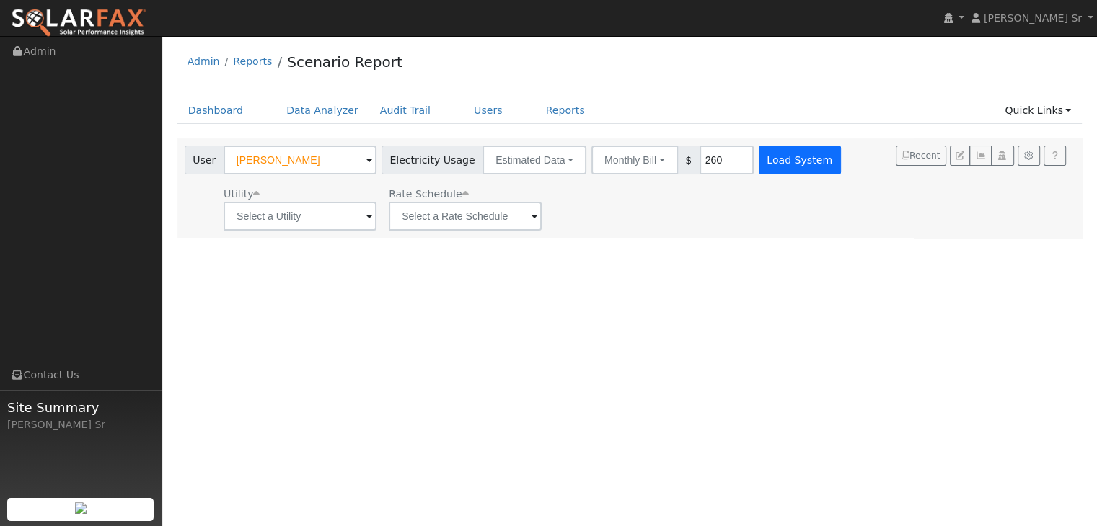
type input "260"
click at [767, 165] on button "Load System" at bounding box center [800, 160] width 82 height 29
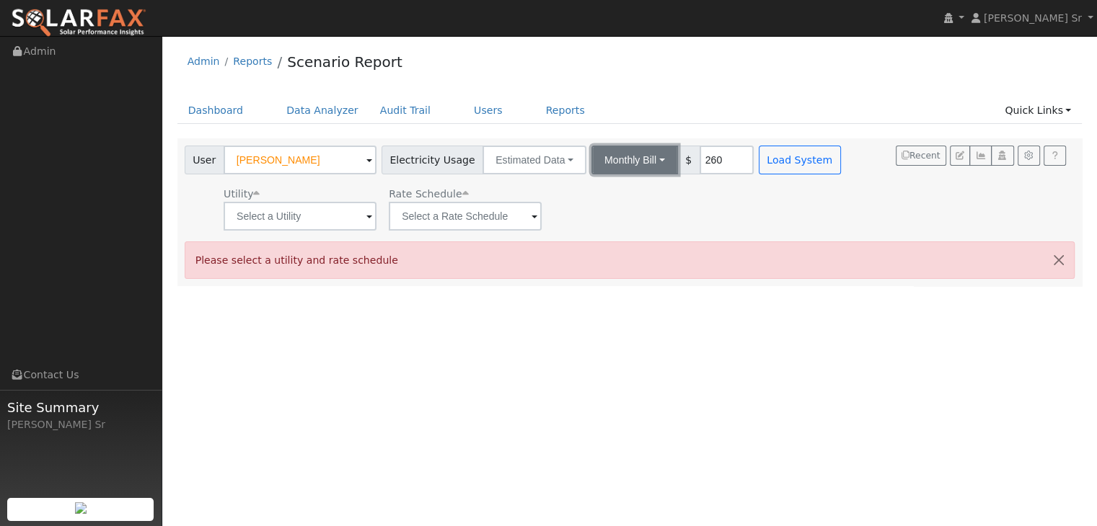
click at [629, 165] on button "Monthly Bill" at bounding box center [634, 160] width 87 height 29
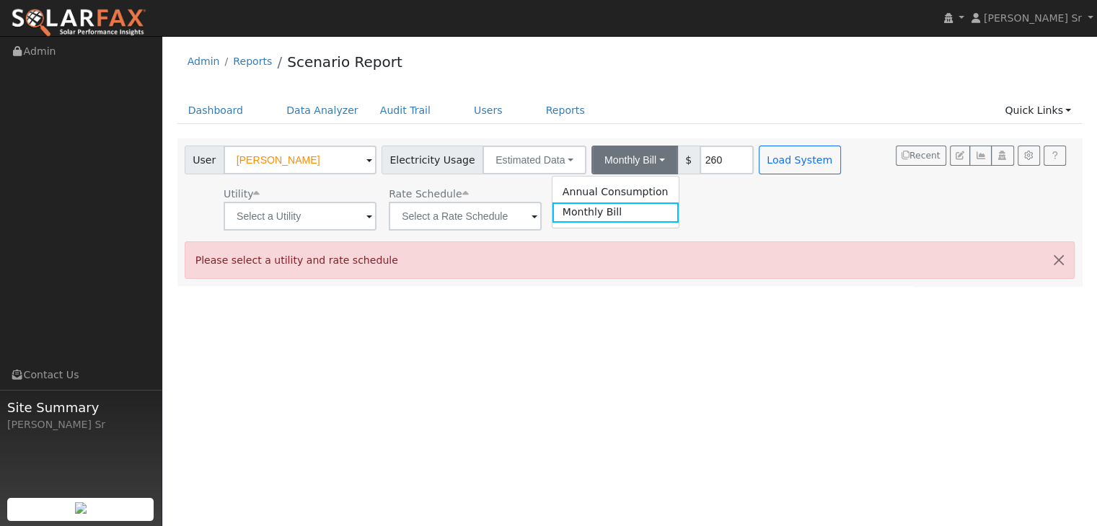
click at [602, 284] on div "User [PERSON_NAME] Account Default Account Default Account [STREET_ADDRESS] Pri…" at bounding box center [629, 211] width 905 height 147
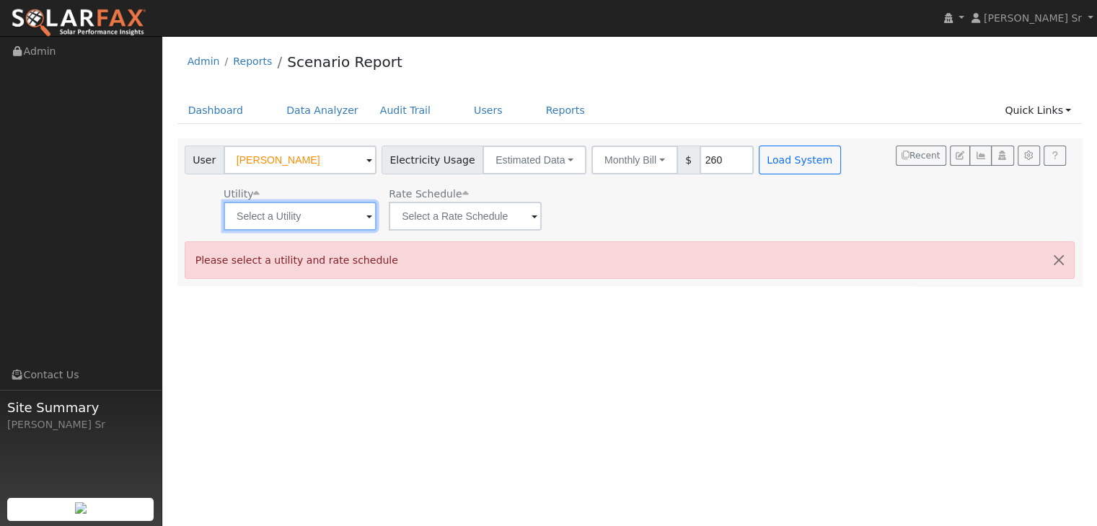
click at [283, 224] on input "text" at bounding box center [300, 216] width 153 height 29
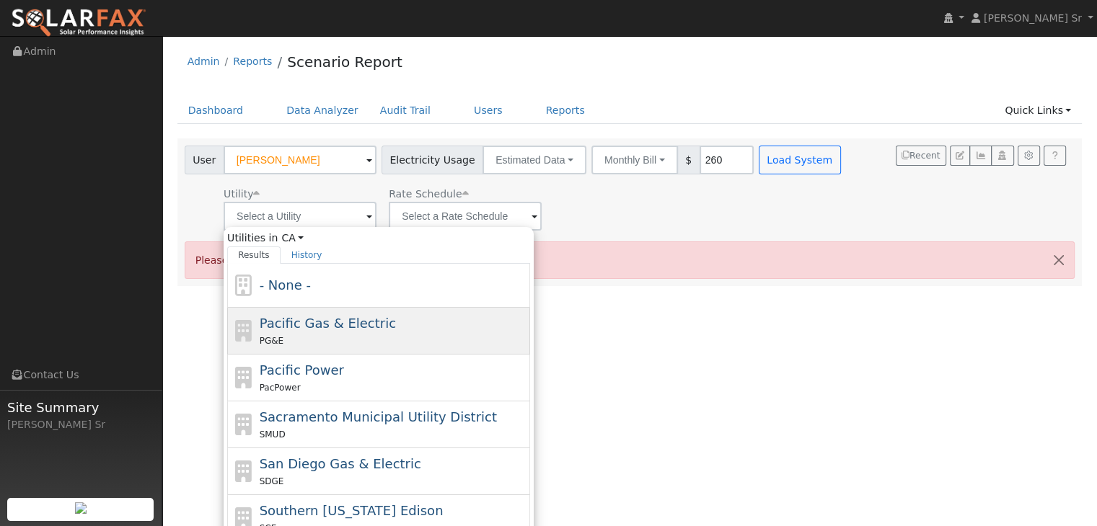
click at [299, 323] on span "Pacific Gas & Electric" at bounding box center [328, 323] width 136 height 15
type input "Pacific Gas & Electric"
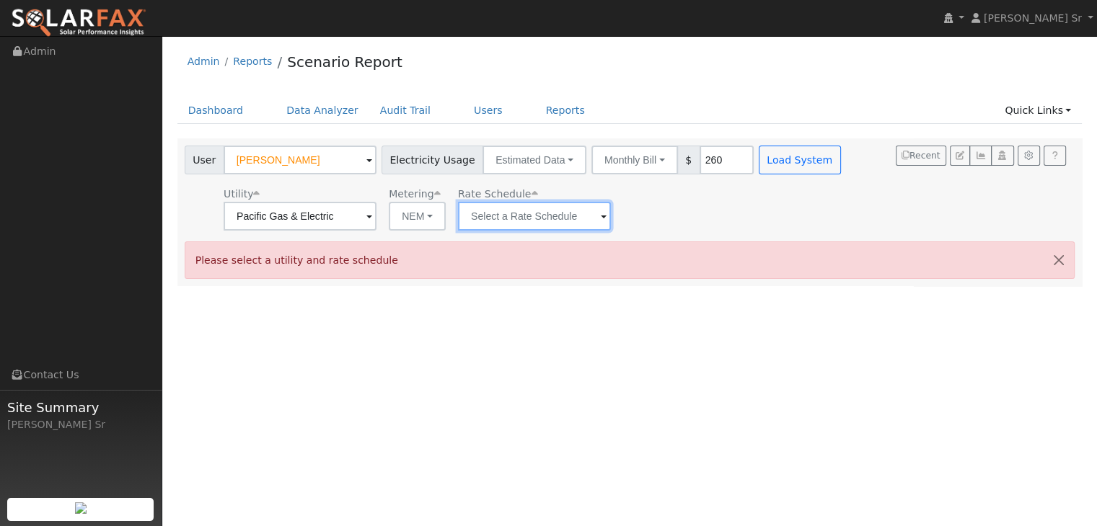
click at [545, 215] on input "text" at bounding box center [534, 216] width 153 height 29
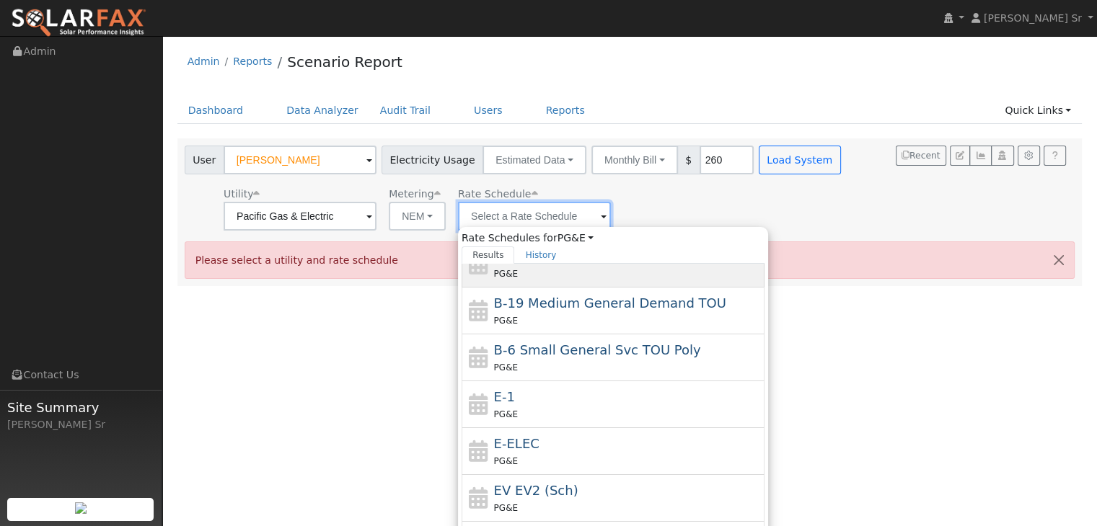
scroll to position [203, 0]
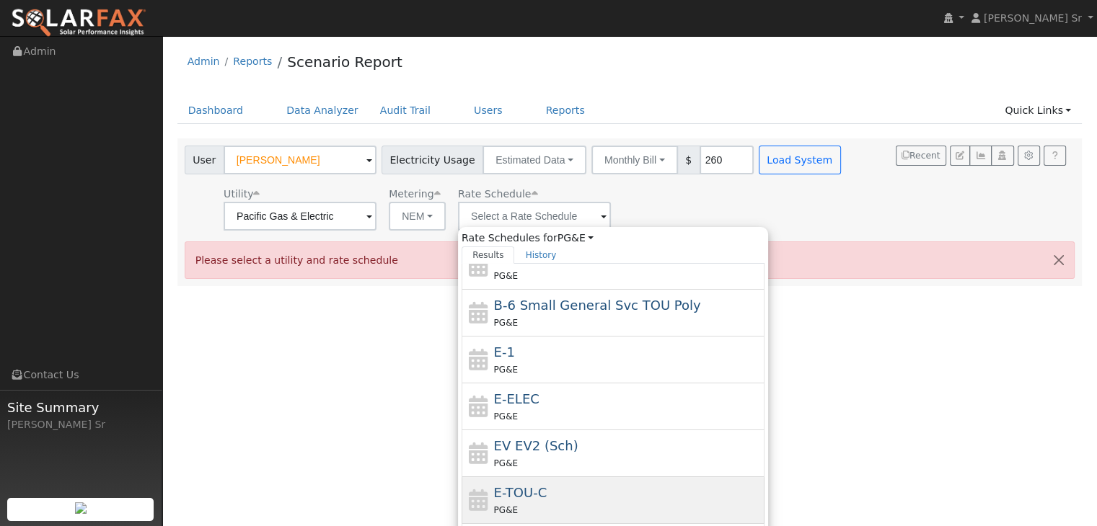
click at [524, 504] on div "PG&E" at bounding box center [628, 510] width 268 height 15
type input "E-TOU-C"
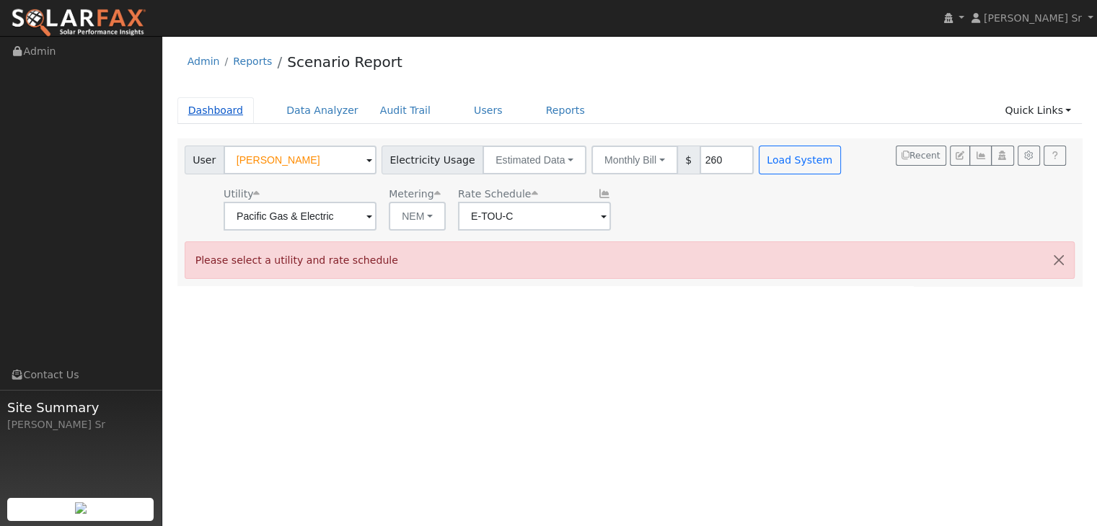
click at [208, 116] on link "Dashboard" at bounding box center [215, 110] width 77 height 27
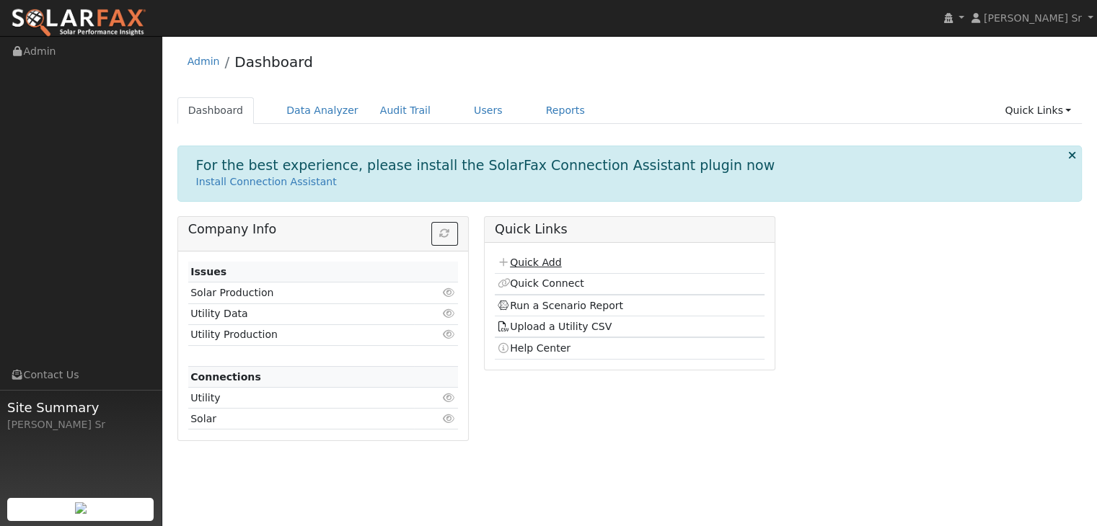
click at [533, 265] on link "Quick Add" at bounding box center [529, 263] width 64 height 12
click at [463, 117] on link "Users" at bounding box center [488, 110] width 50 height 27
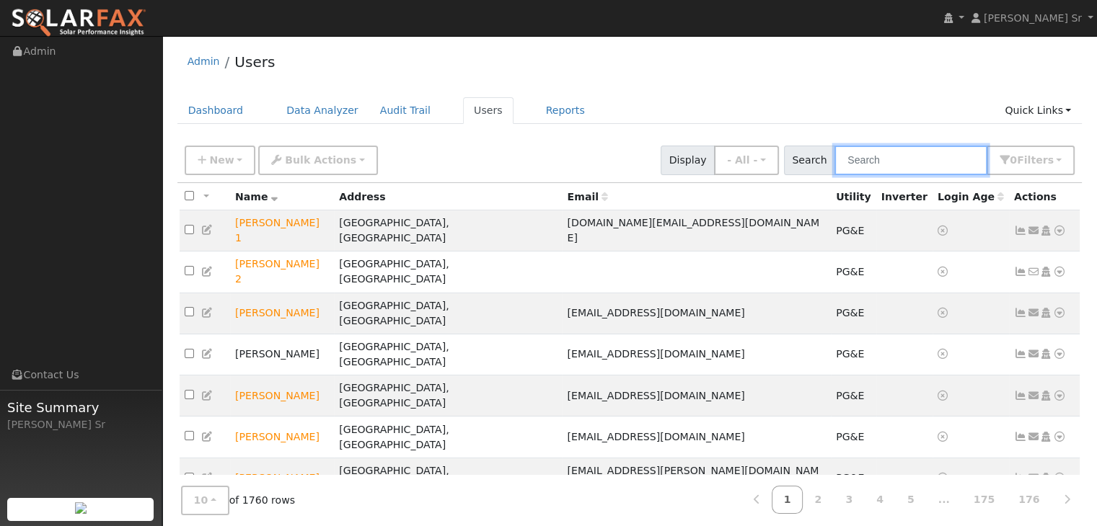
click at [868, 154] on input "text" at bounding box center [910, 161] width 153 height 30
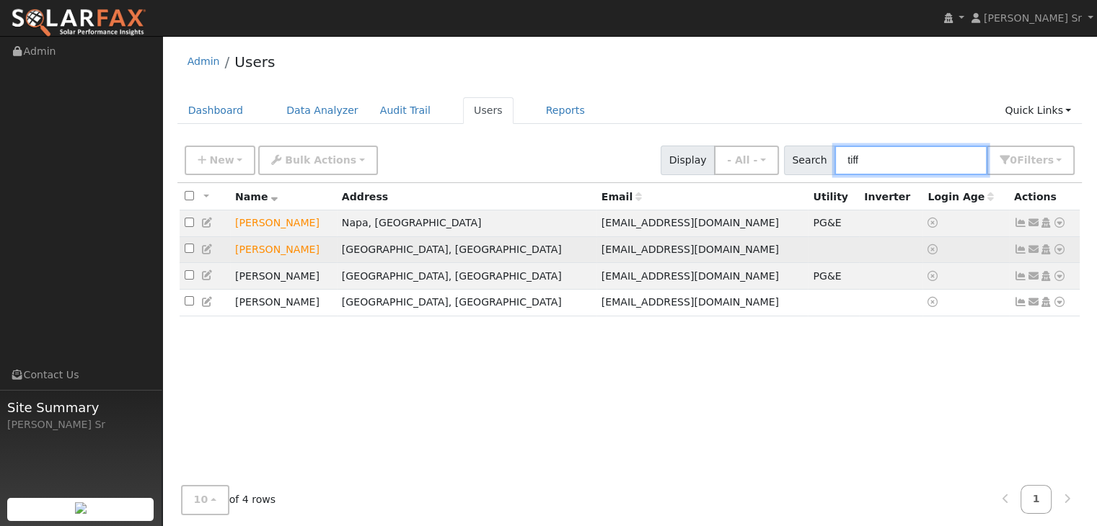
type input "tiff"
click at [1057, 252] on icon at bounding box center [1059, 249] width 13 height 10
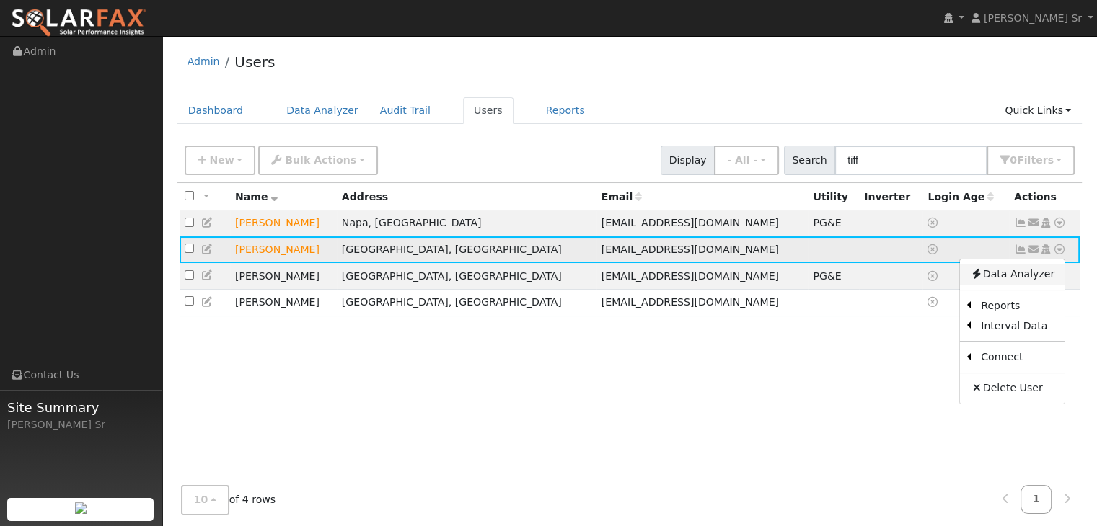
click at [1041, 274] on link "Data Analyzer" at bounding box center [1012, 275] width 105 height 20
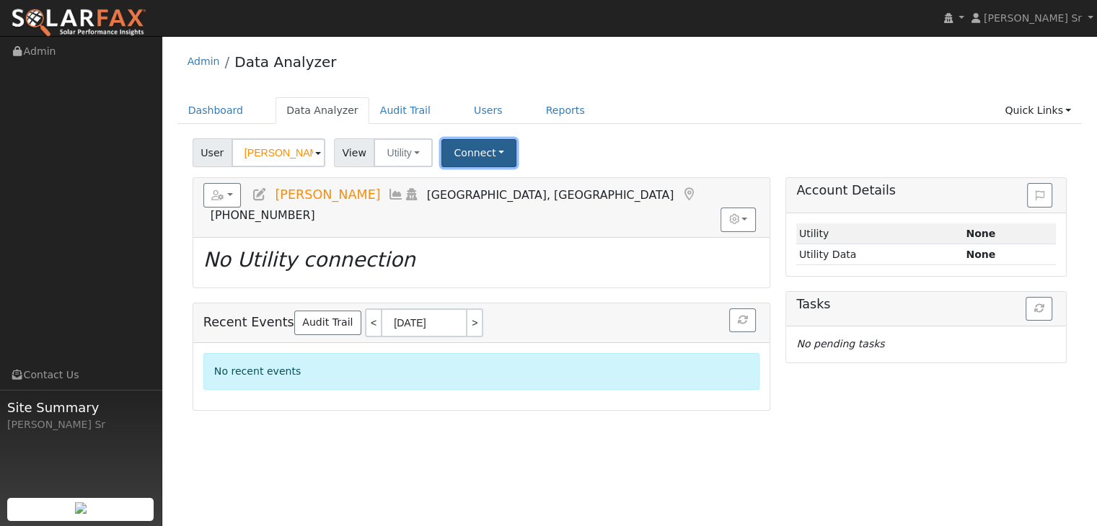
click at [473, 153] on button "Connect" at bounding box center [478, 153] width 75 height 28
click at [486, 185] on link "Select a Provider" at bounding box center [498, 185] width 113 height 20
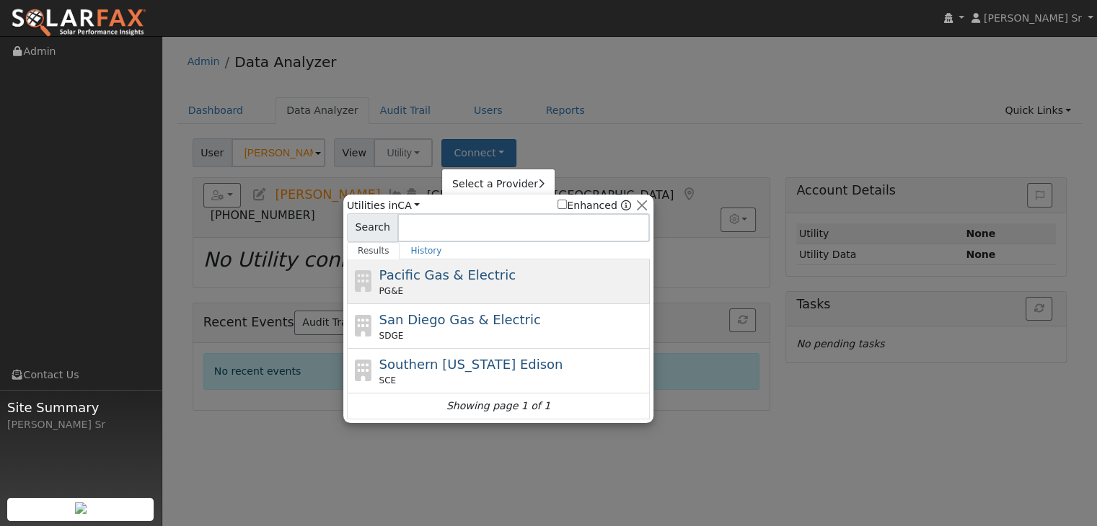
click at [484, 265] on div "Pacific Gas & Electric PG&E" at bounding box center [513, 281] width 268 height 32
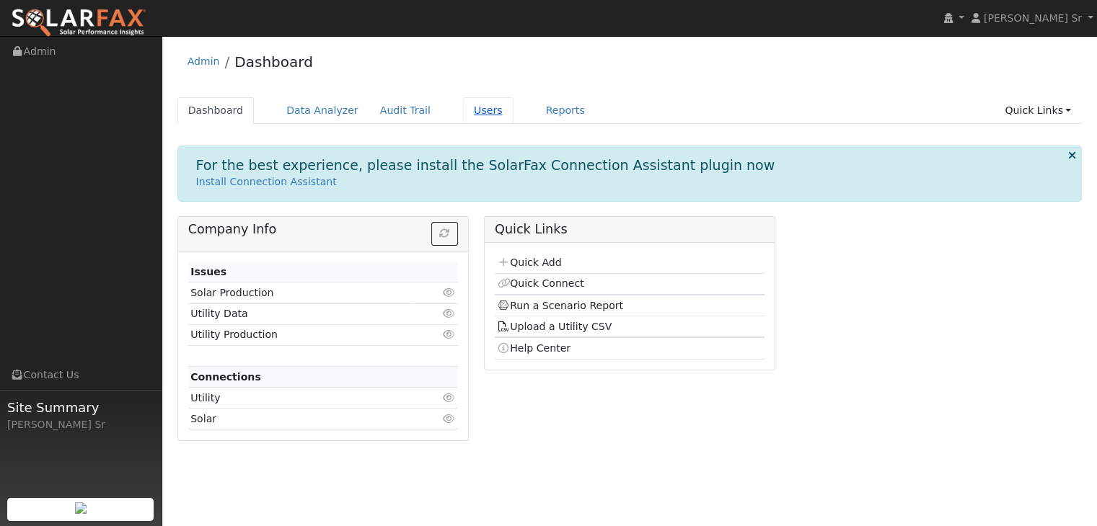
click at [463, 116] on link "Users" at bounding box center [488, 110] width 50 height 27
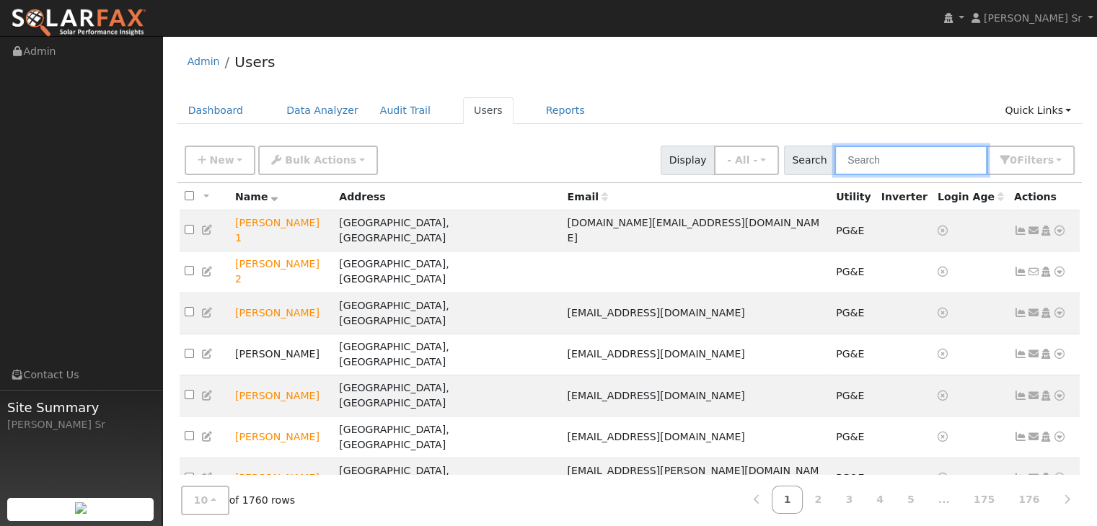
click at [910, 151] on input "text" at bounding box center [910, 161] width 153 height 30
click at [910, 151] on input "j" at bounding box center [910, 161] width 153 height 30
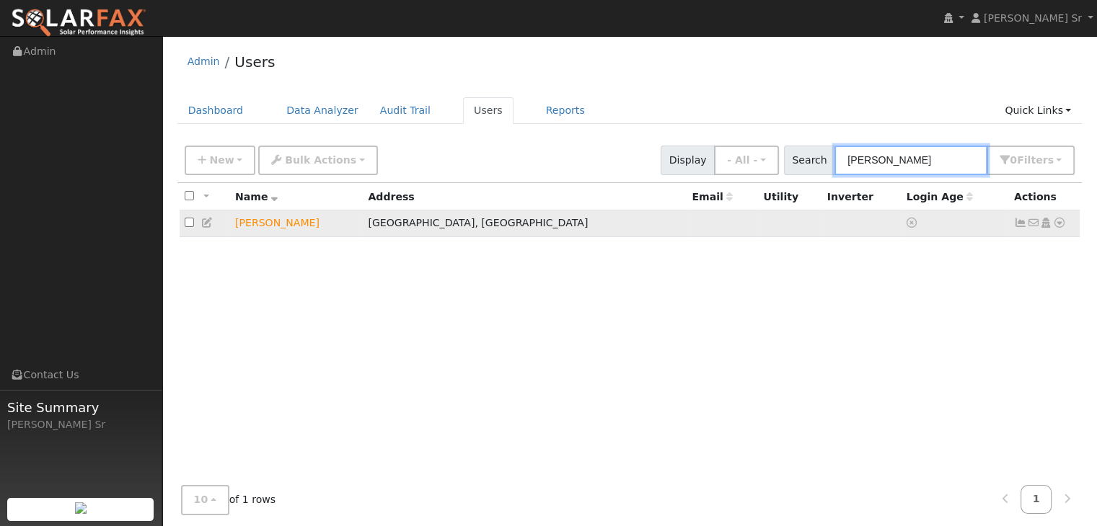
type input "judy mech"
click at [1059, 221] on icon at bounding box center [1059, 223] width 13 height 10
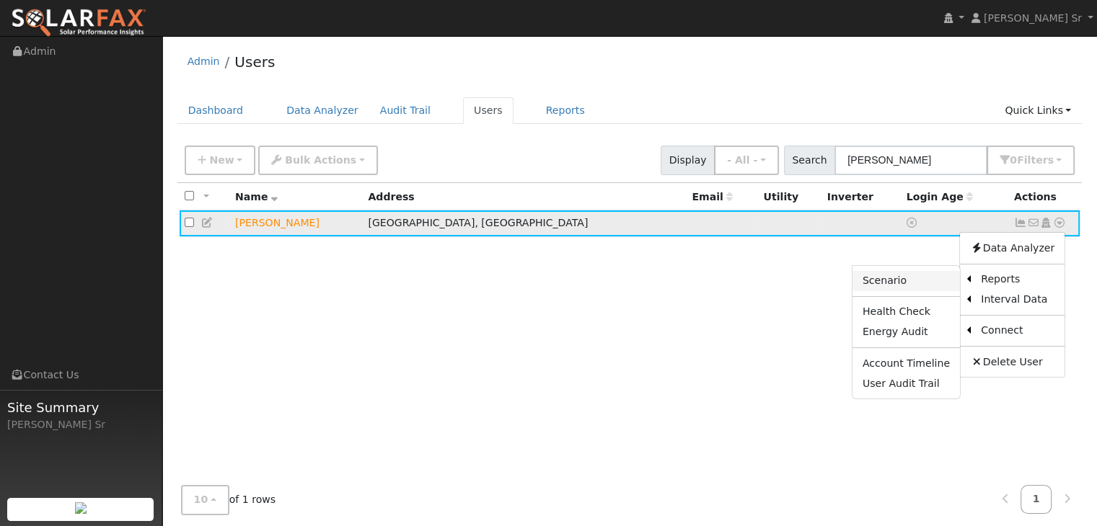
click at [908, 286] on link "Scenario" at bounding box center [905, 281] width 107 height 20
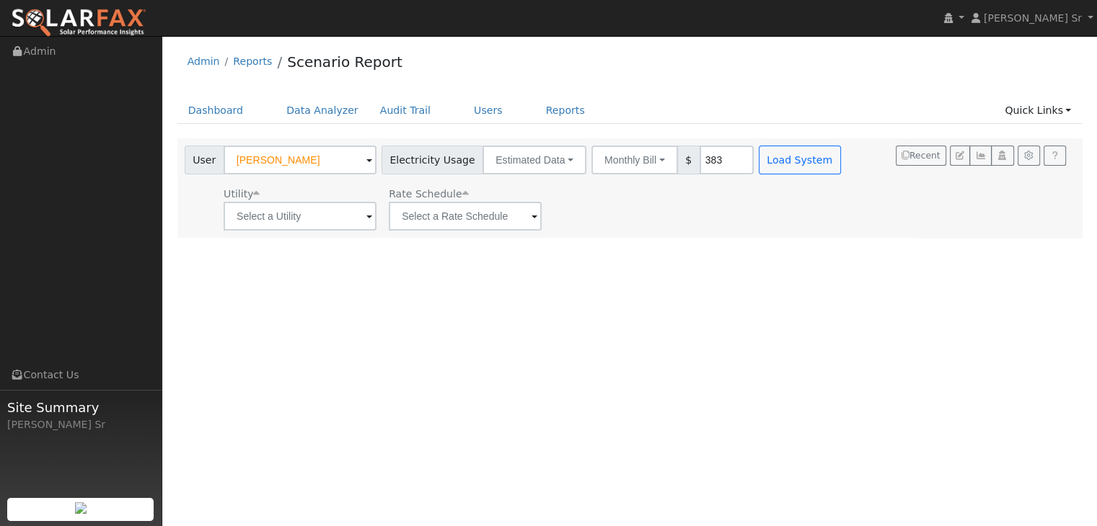
click at [700, 151] on input "383" at bounding box center [727, 160] width 54 height 29
type input "3"
type input "26"
type input "260"
click at [339, 226] on input "text" at bounding box center [300, 216] width 153 height 29
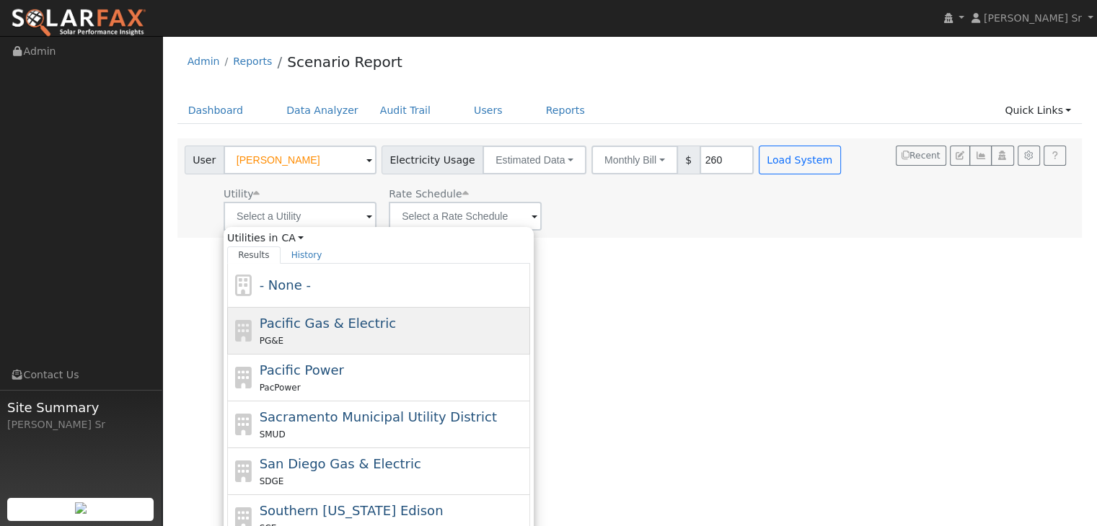
click at [341, 326] on span "Pacific Gas & Electric" at bounding box center [328, 323] width 136 height 15
type input "Pacific Gas & Electric"
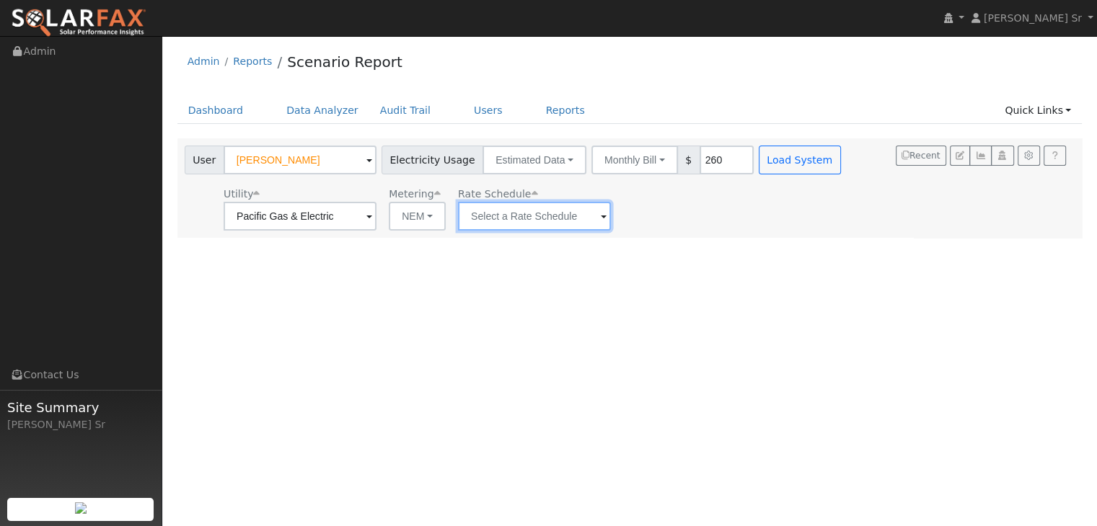
click at [500, 216] on input "text" at bounding box center [534, 216] width 153 height 29
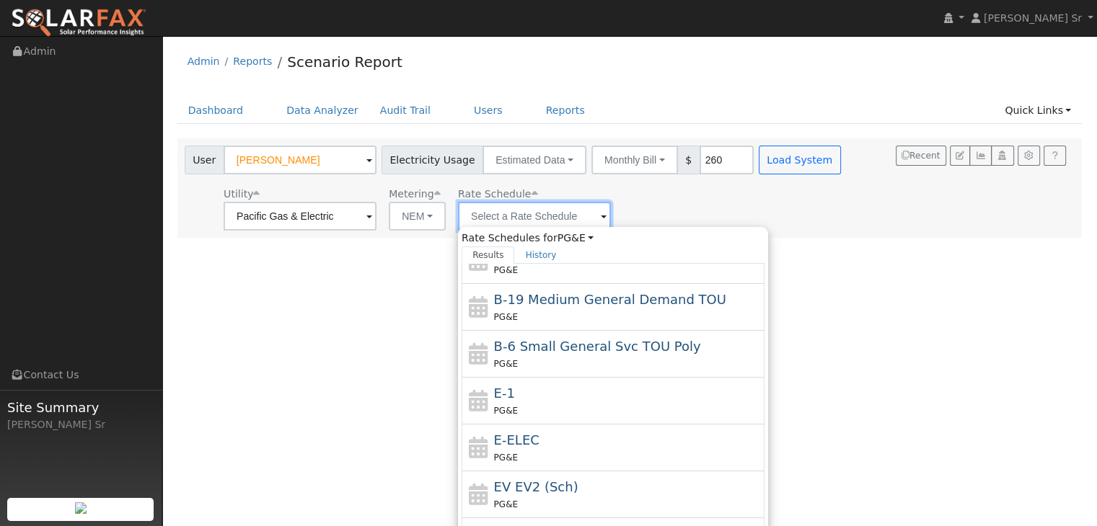
scroll to position [203, 0]
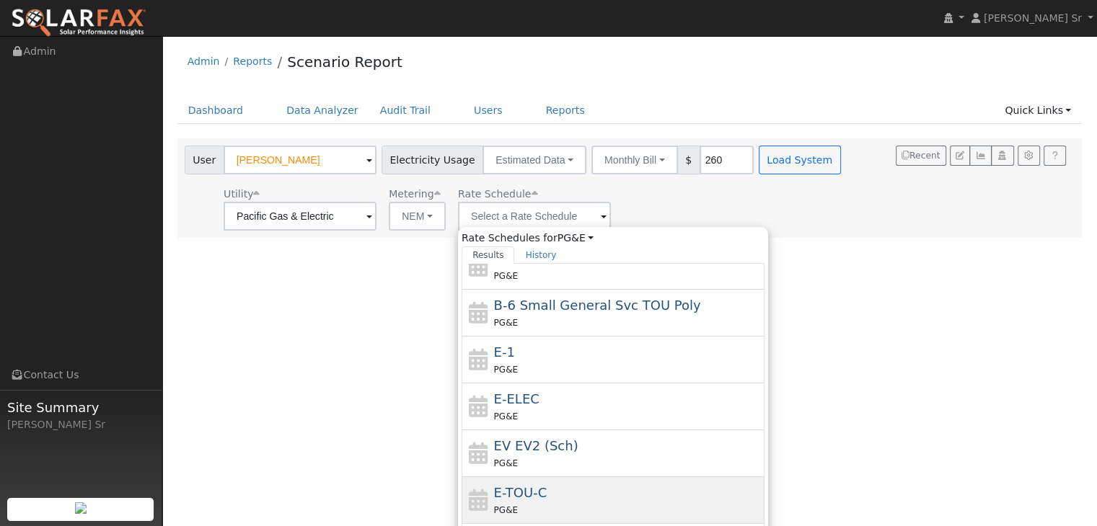
click at [540, 506] on div "PG&E" at bounding box center [628, 510] width 268 height 15
type input "E-TOU-C"
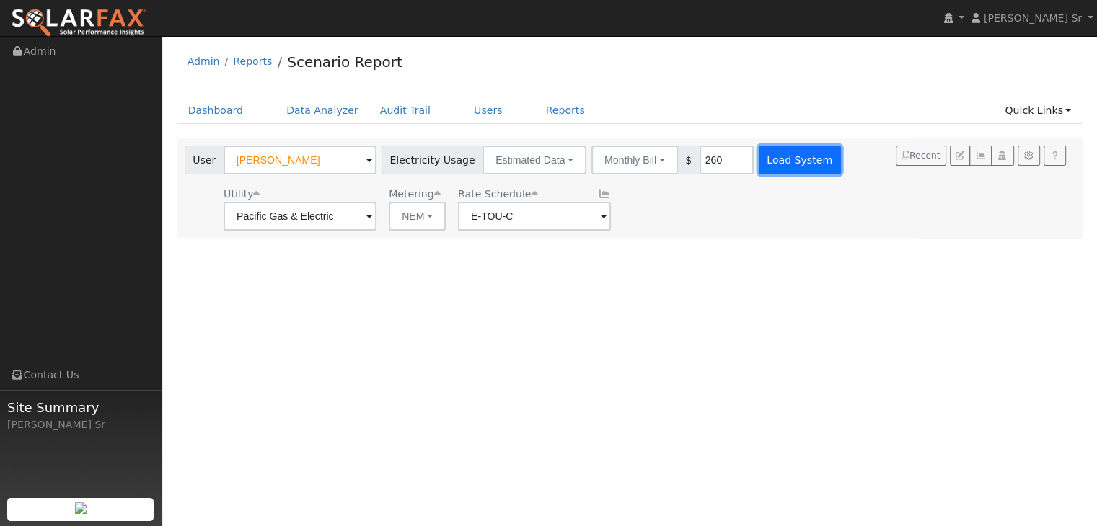
click at [782, 162] on button "Load System" at bounding box center [800, 160] width 82 height 29
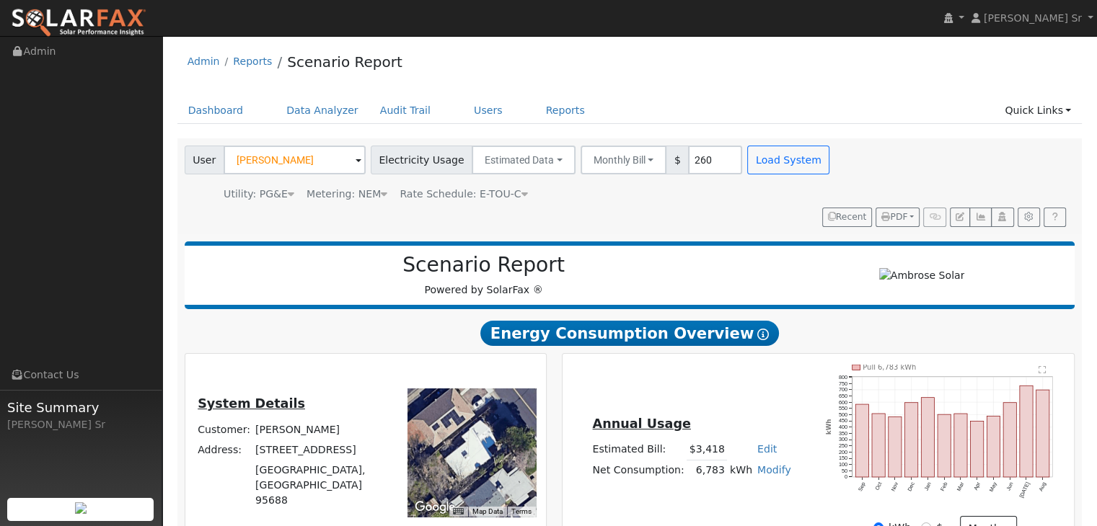
type input "5753"
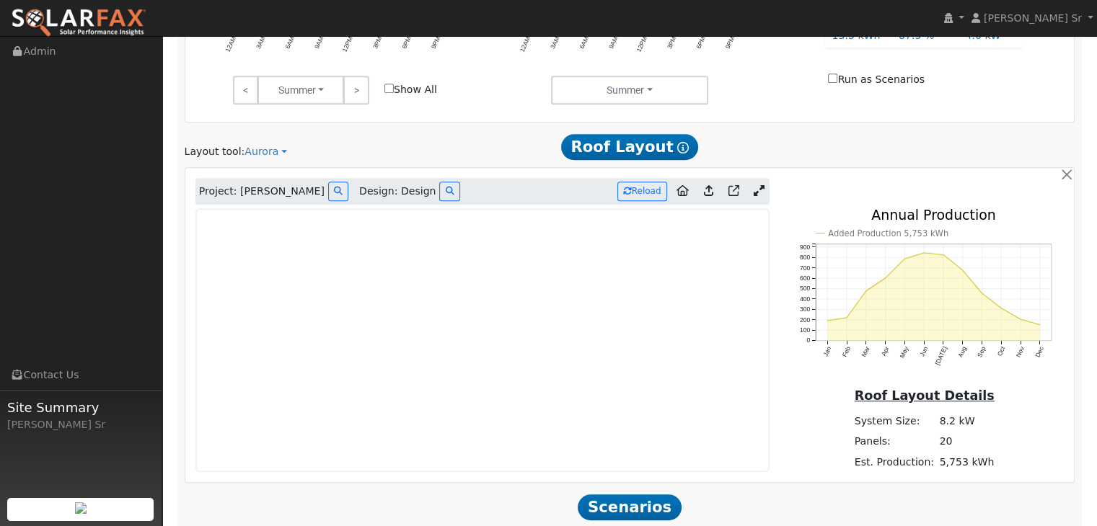
scroll to position [684, 0]
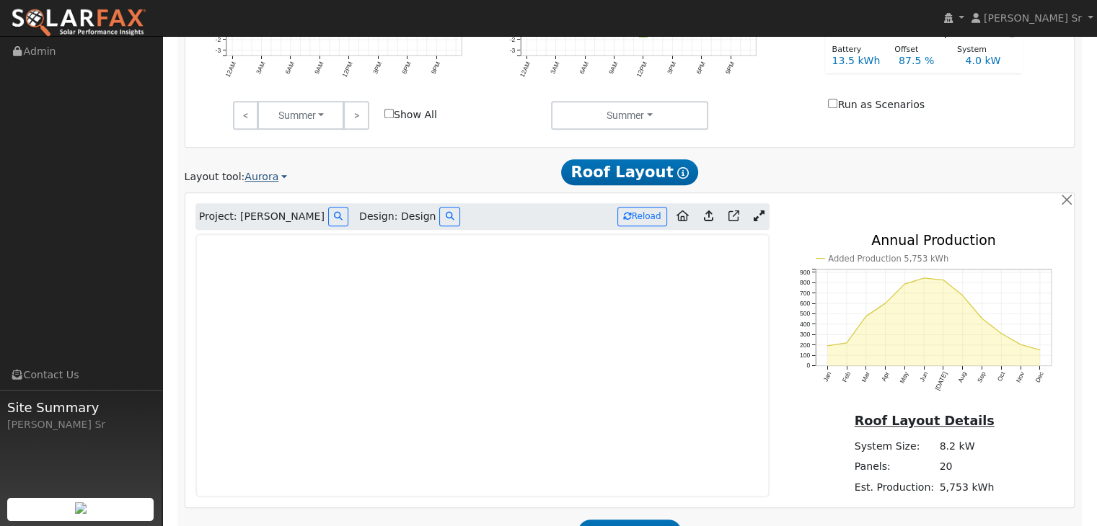
click at [259, 169] on link "Aurora" at bounding box center [265, 176] width 43 height 15
click at [273, 233] on link "Aurora" at bounding box center [291, 243] width 100 height 20
click at [757, 211] on icon at bounding box center [759, 216] width 11 height 11
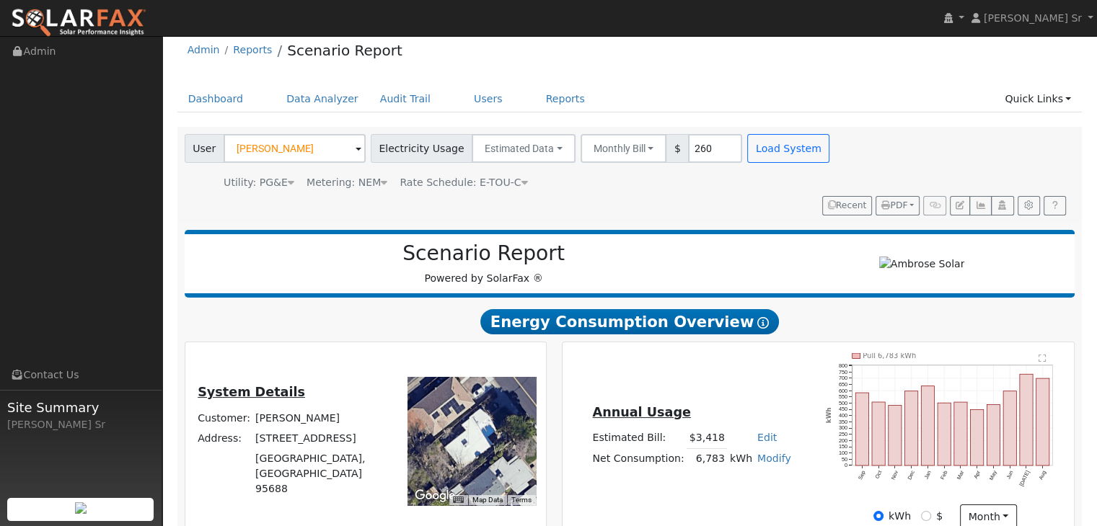
scroll to position [0, 0]
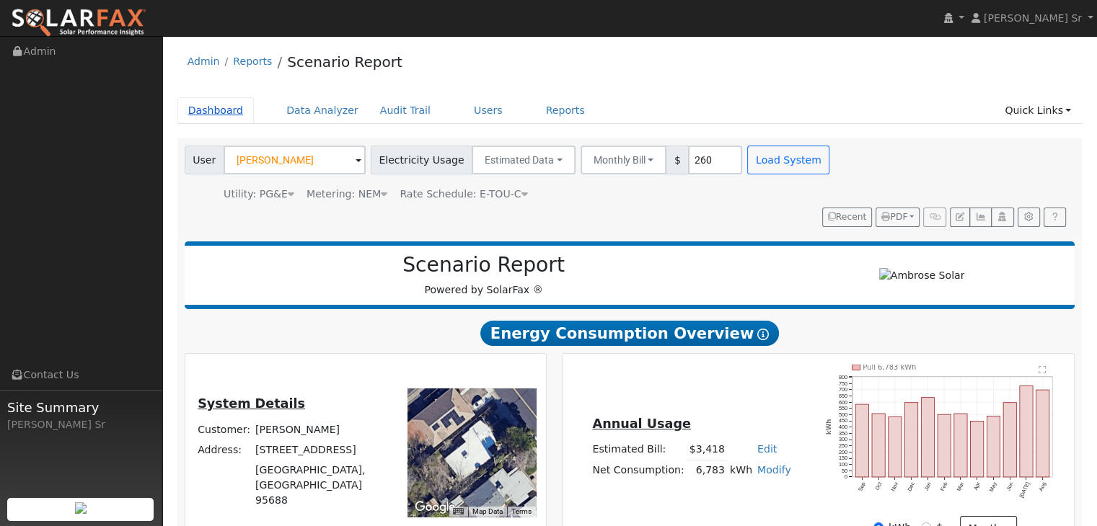
click at [206, 105] on link "Dashboard" at bounding box center [215, 110] width 77 height 27
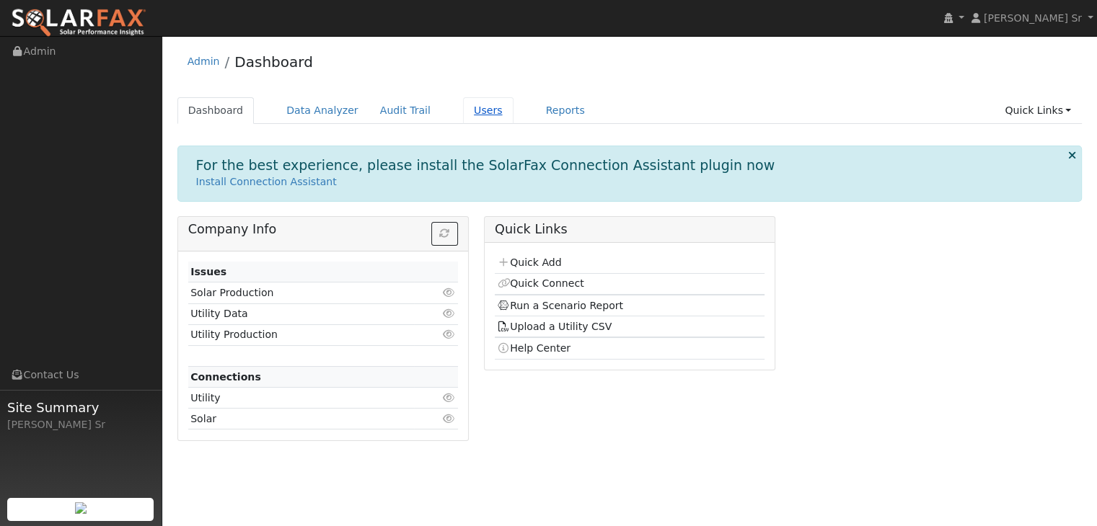
click at [463, 113] on link "Users" at bounding box center [488, 110] width 50 height 27
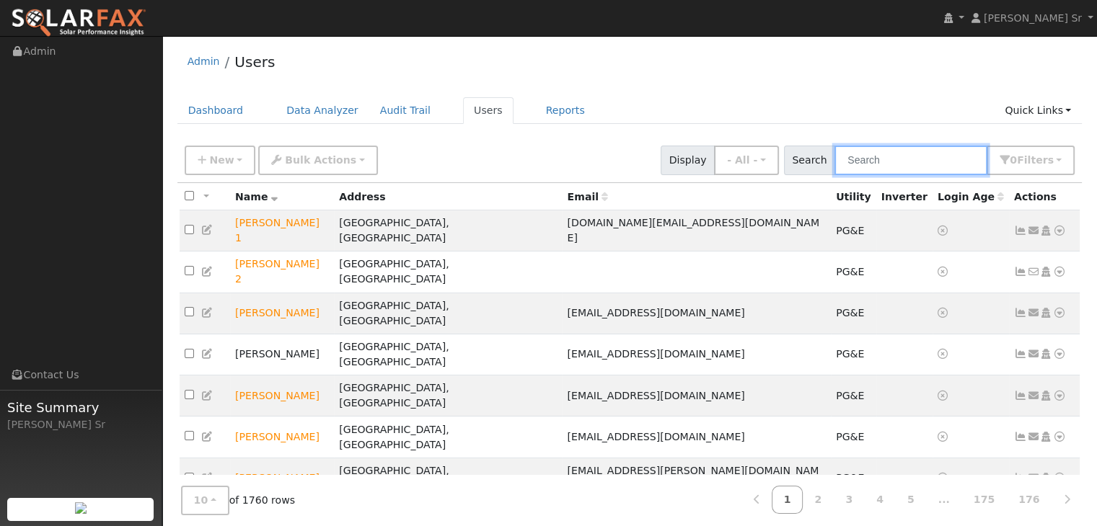
click at [864, 162] on input "text" at bounding box center [910, 161] width 153 height 30
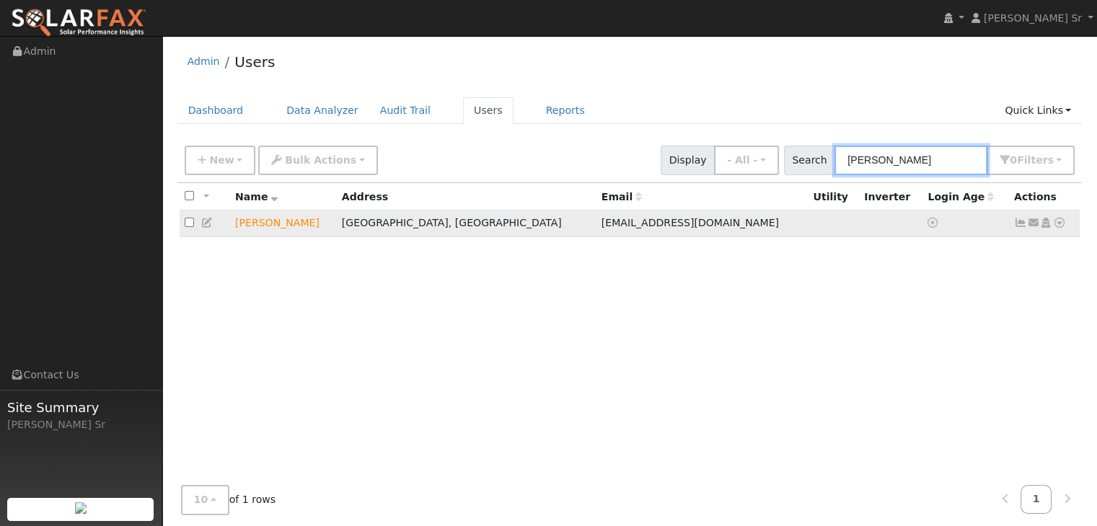
type input "[PERSON_NAME]"
click at [1056, 223] on icon at bounding box center [1059, 223] width 13 height 10
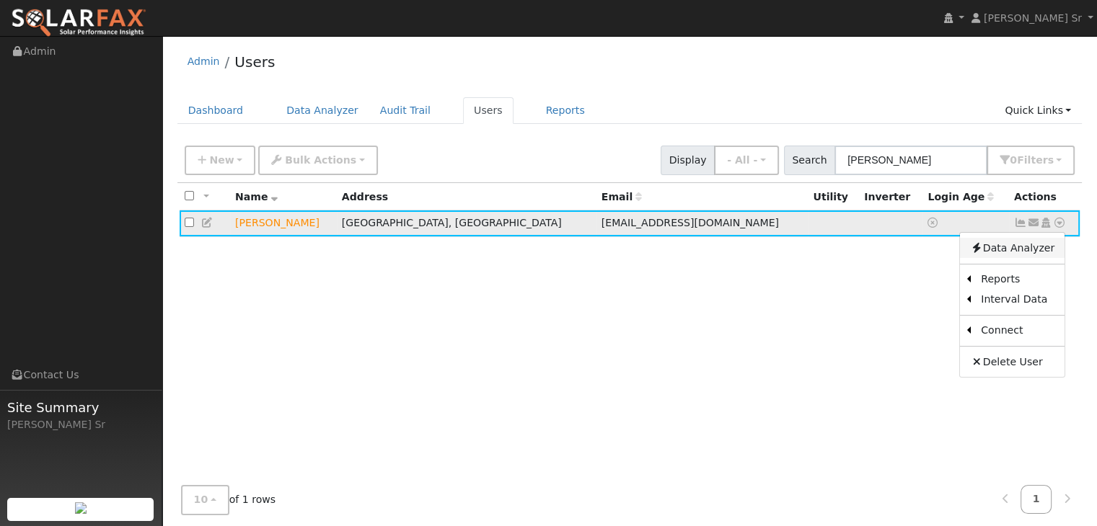
click at [1023, 254] on link "Data Analyzer" at bounding box center [1012, 248] width 105 height 20
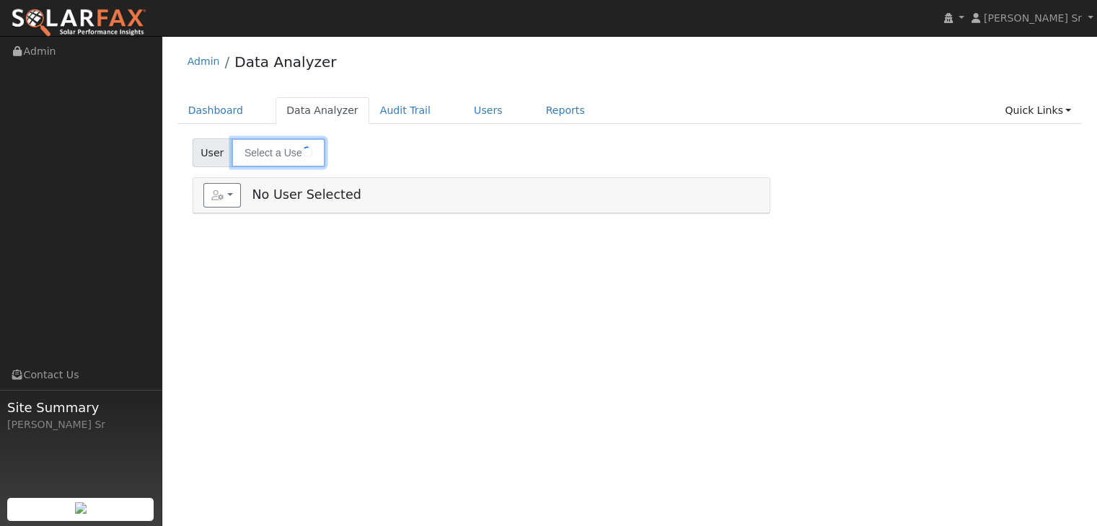
type input "[PERSON_NAME]"
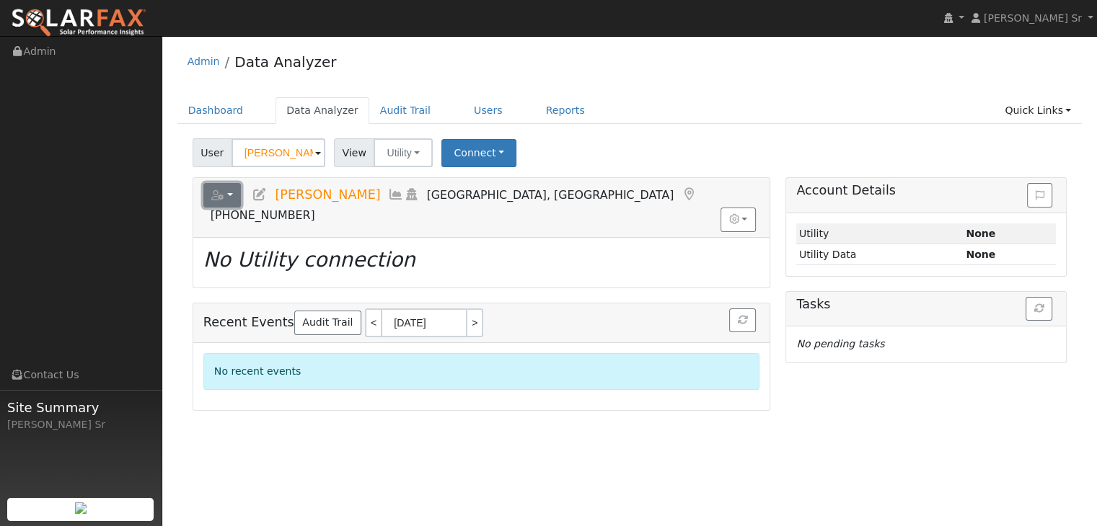
click at [230, 197] on button "button" at bounding box center [222, 195] width 38 height 25
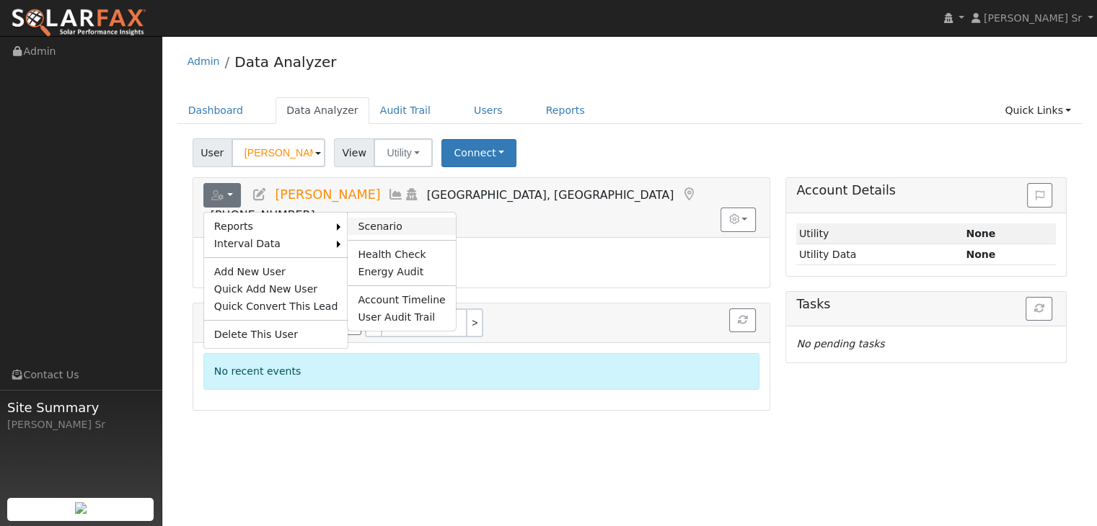
click at [358, 225] on link "Scenario" at bounding box center [401, 226] width 107 height 17
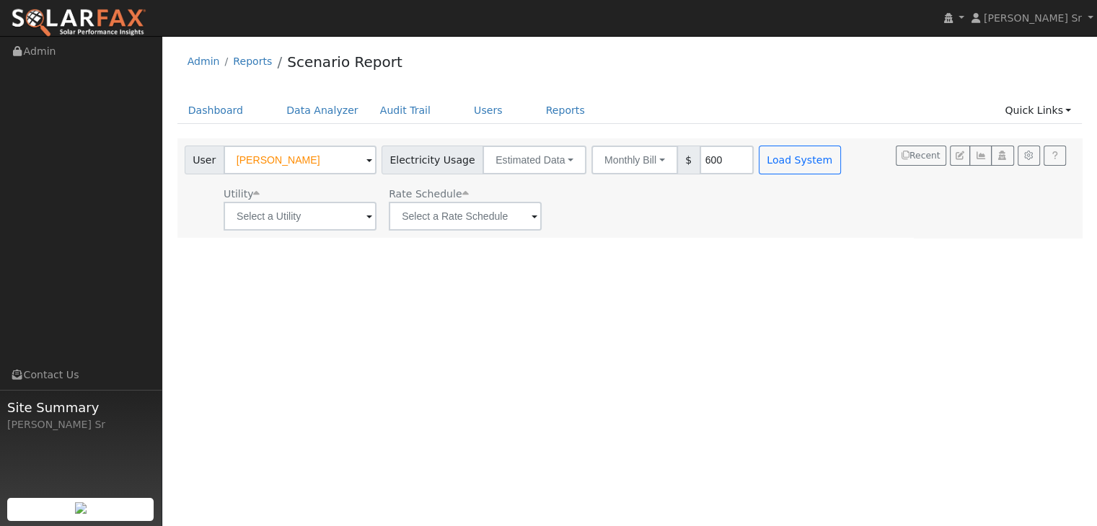
type input "600"
click at [335, 227] on input "text" at bounding box center [300, 216] width 153 height 29
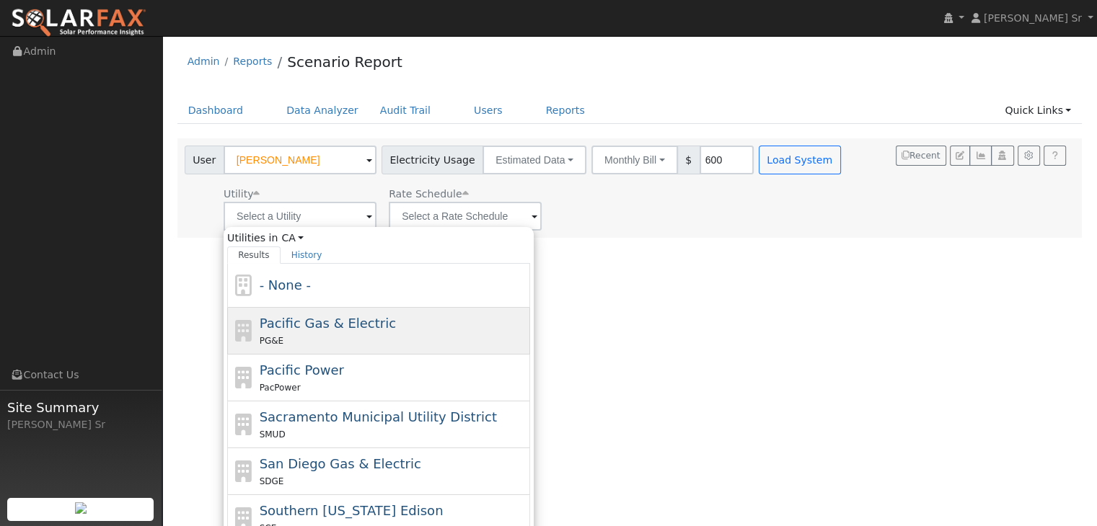
click at [332, 322] on span "Pacific Gas & Electric" at bounding box center [328, 323] width 136 height 15
type input "Pacific Gas & Electric"
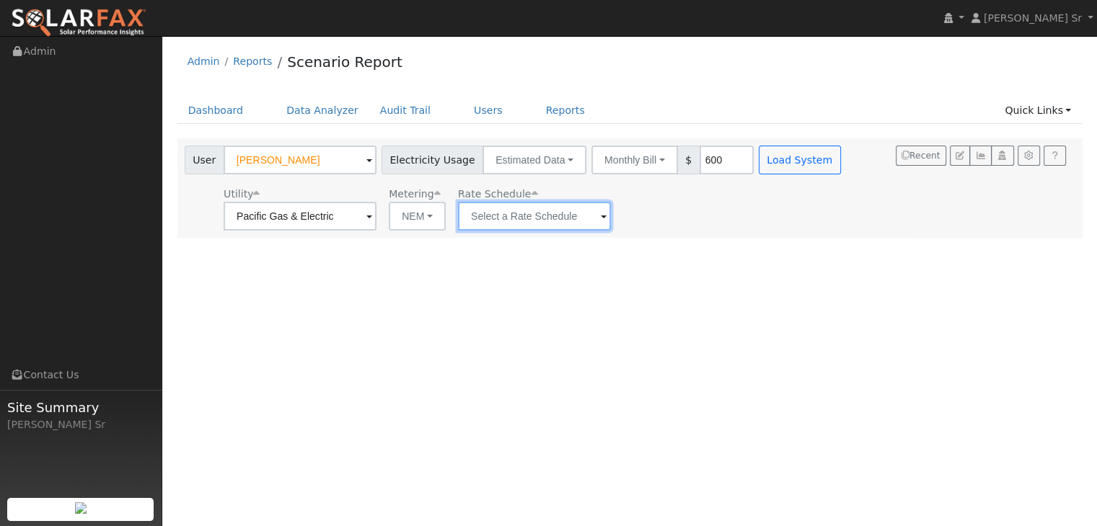
click at [513, 224] on input "text" at bounding box center [534, 216] width 153 height 29
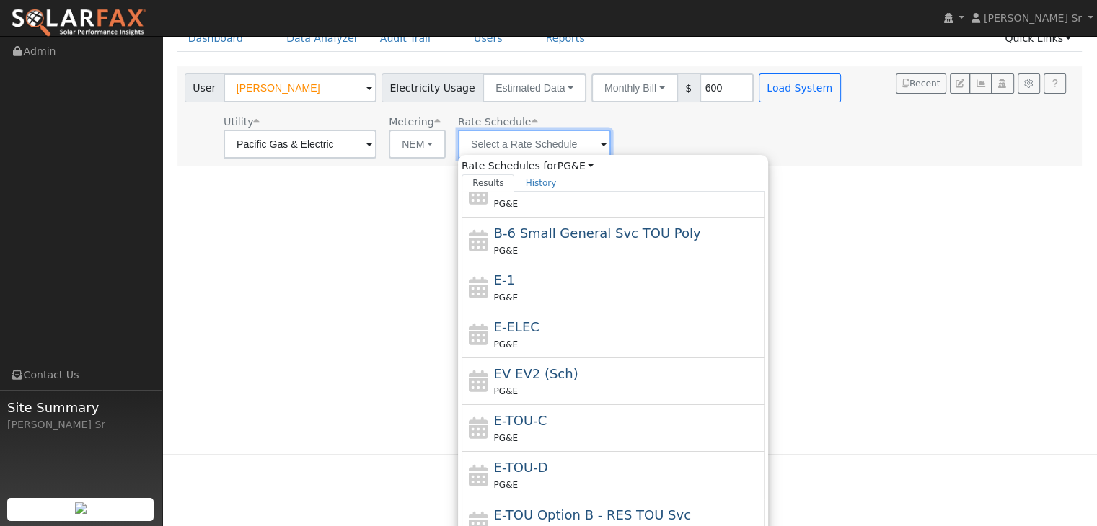
scroll to position [74, 0]
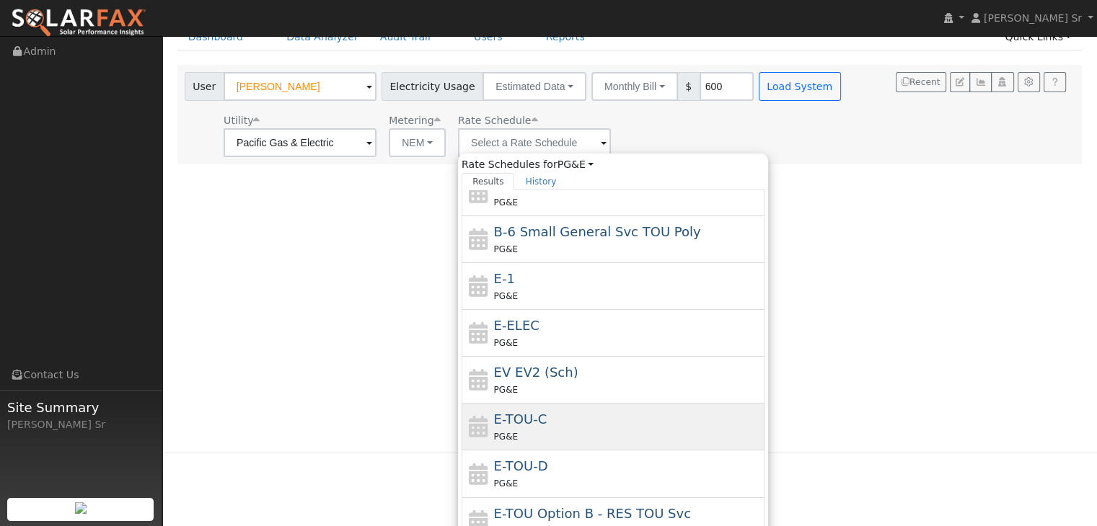
click at [548, 429] on div "PG&E" at bounding box center [628, 436] width 268 height 15
type input "E-TOU-C"
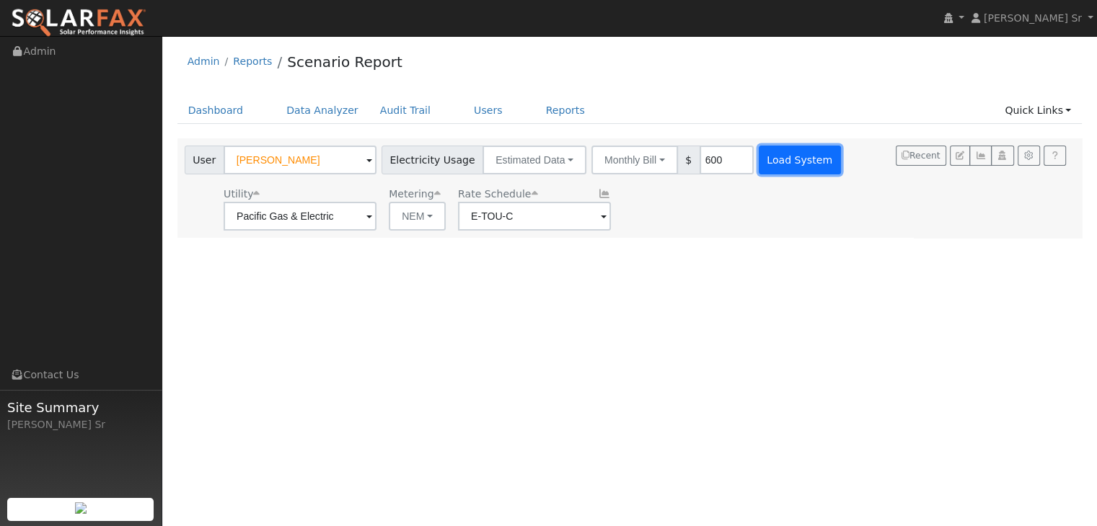
click at [803, 159] on button "Load System" at bounding box center [800, 160] width 82 height 29
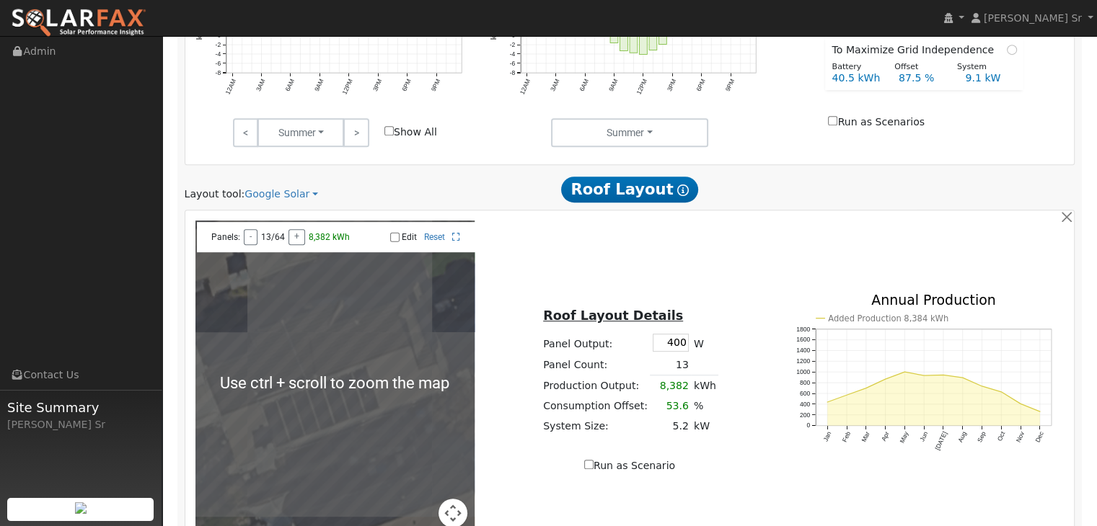
scroll to position [664, 0]
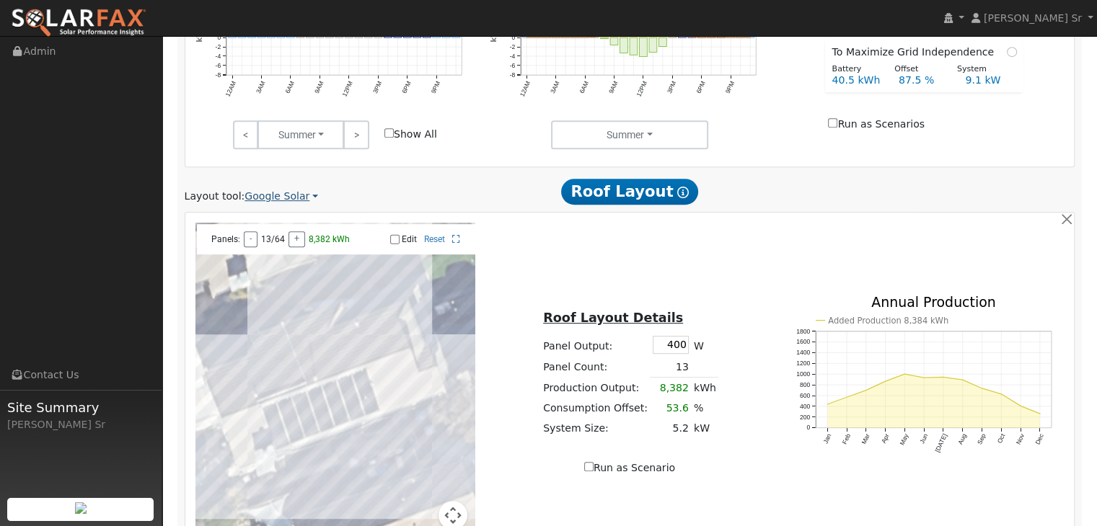
click at [257, 189] on link "Google Solar" at bounding box center [281, 196] width 74 height 15
click at [270, 252] on link "Aurora" at bounding box center [291, 262] width 100 height 20
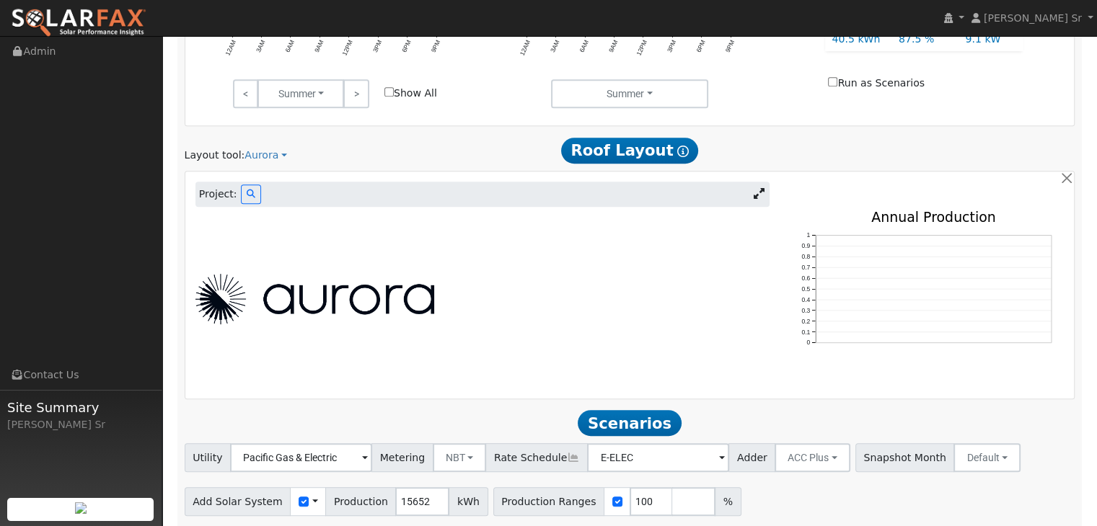
scroll to position [706, 0]
click at [390, 274] on img at bounding box center [314, 298] width 239 height 50
click at [248, 184] on button at bounding box center [251, 193] width 20 height 19
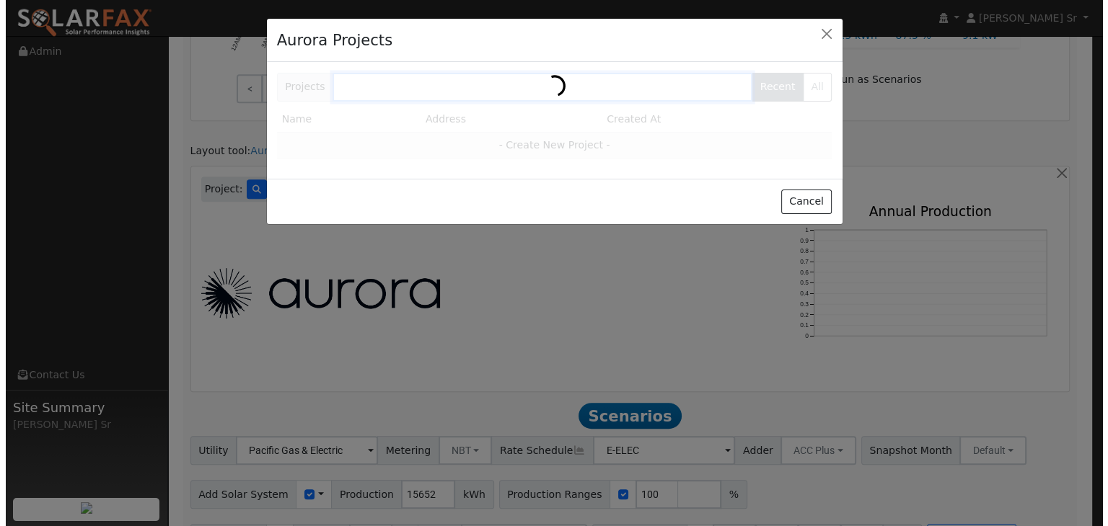
scroll to position [707, 0]
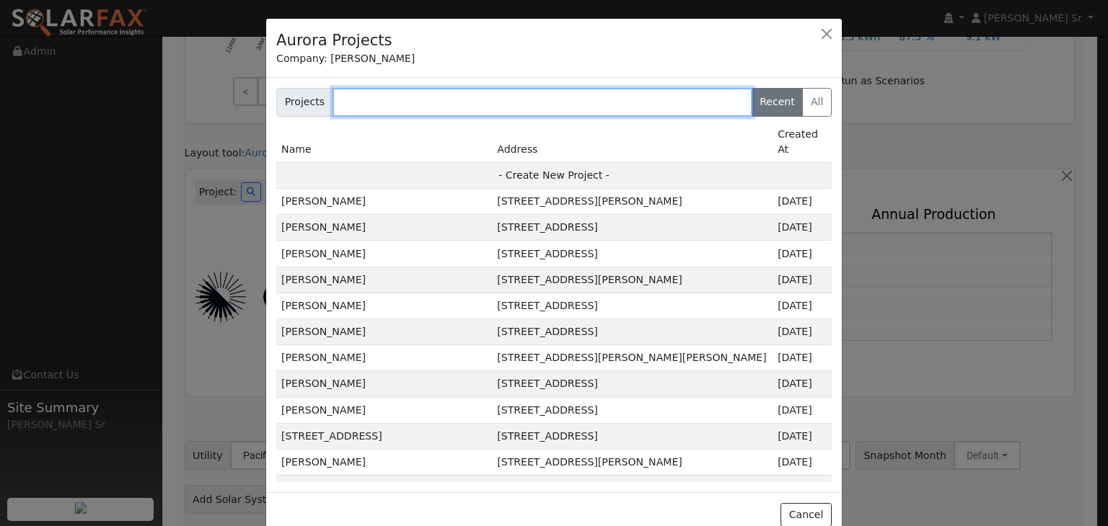
click at [371, 99] on input "text" at bounding box center [542, 102] width 420 height 29
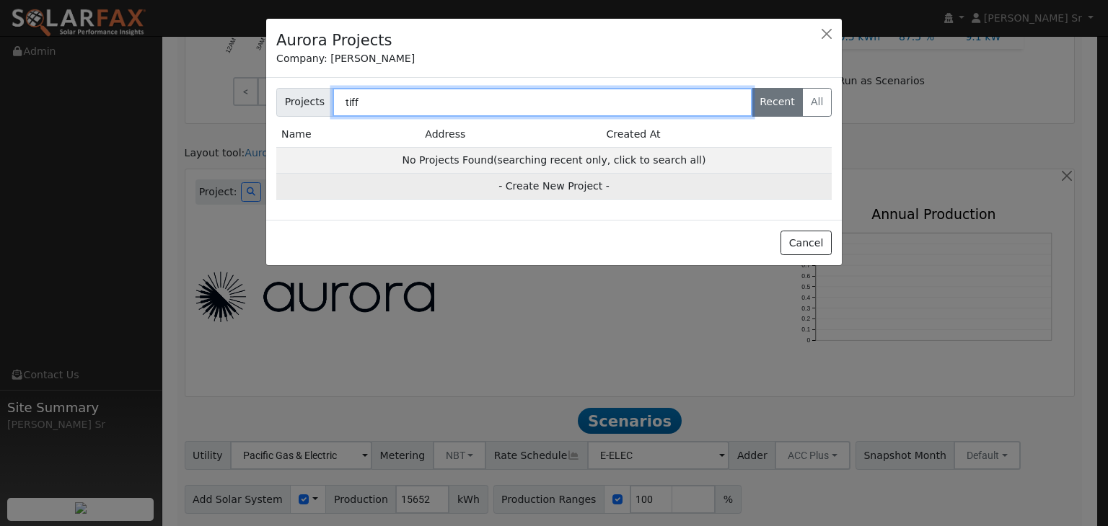
type input "tiff"
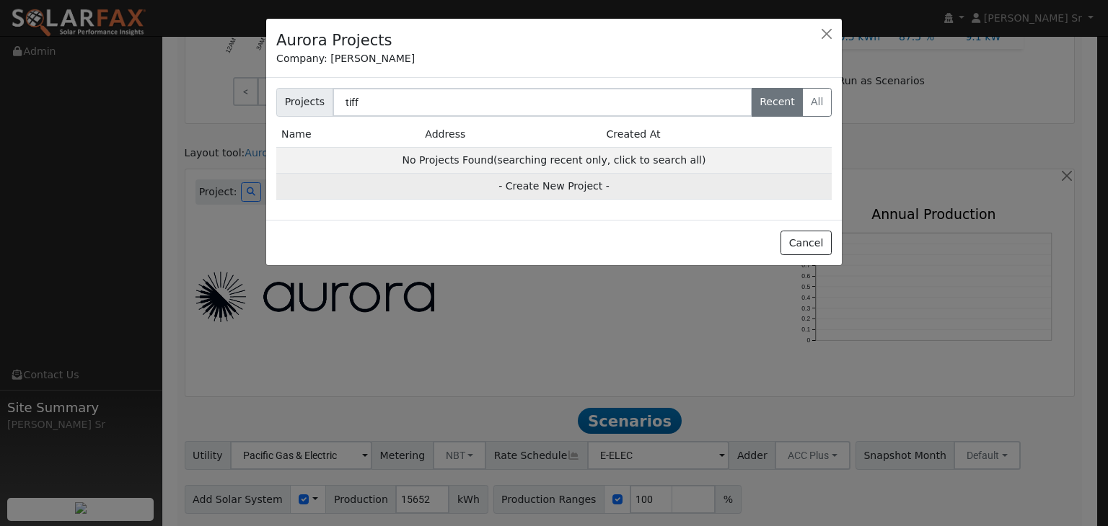
click at [547, 184] on td "- Create New Project -" at bounding box center [553, 187] width 555 height 26
type input "[PERSON_NAME]"
type input "[STREET_ADDRESS]"
type input "[GEOGRAPHIC_DATA]"
type input "CA"
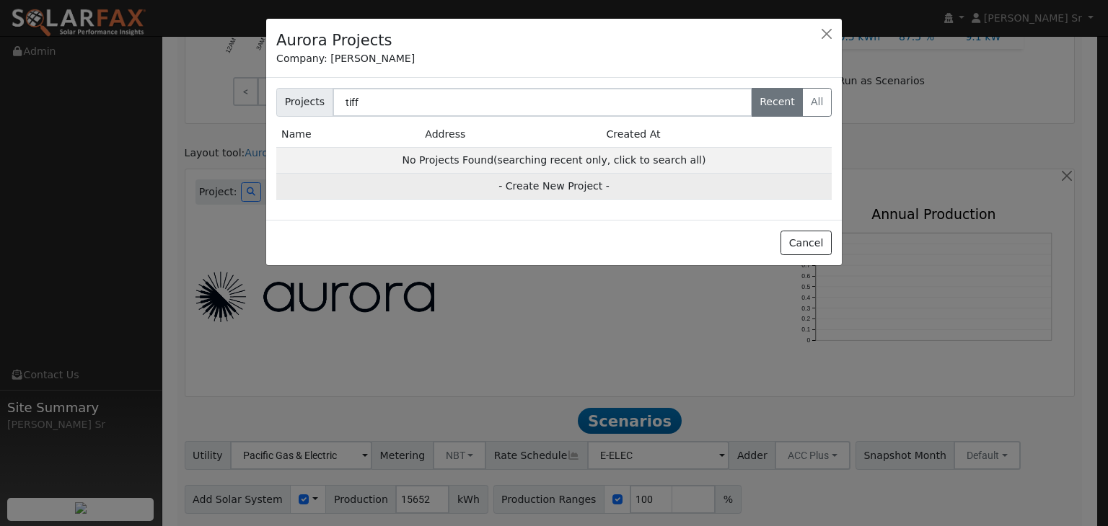
type input "95687"
type input "Design"
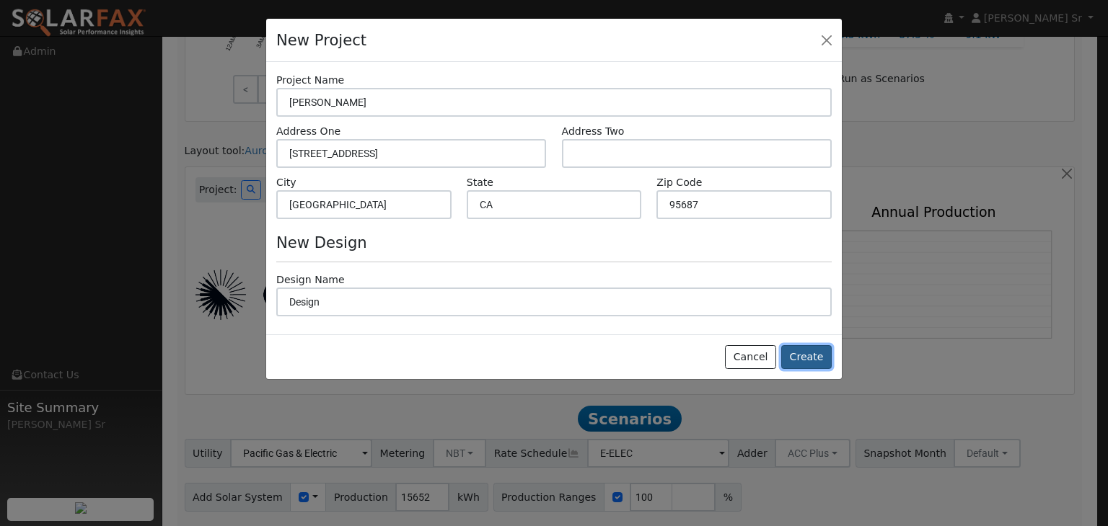
click at [819, 361] on button "Create" at bounding box center [806, 357] width 50 height 25
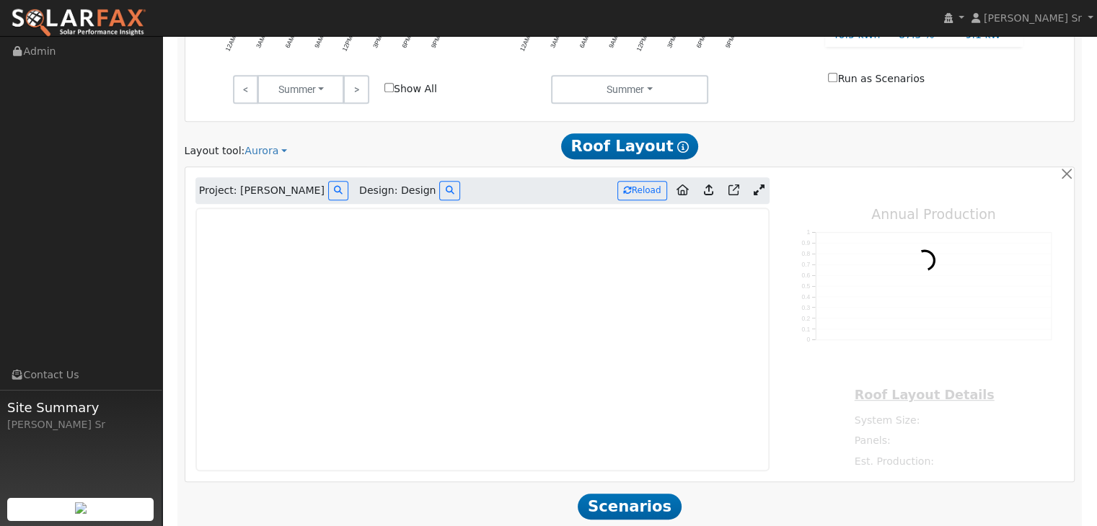
type input "0"
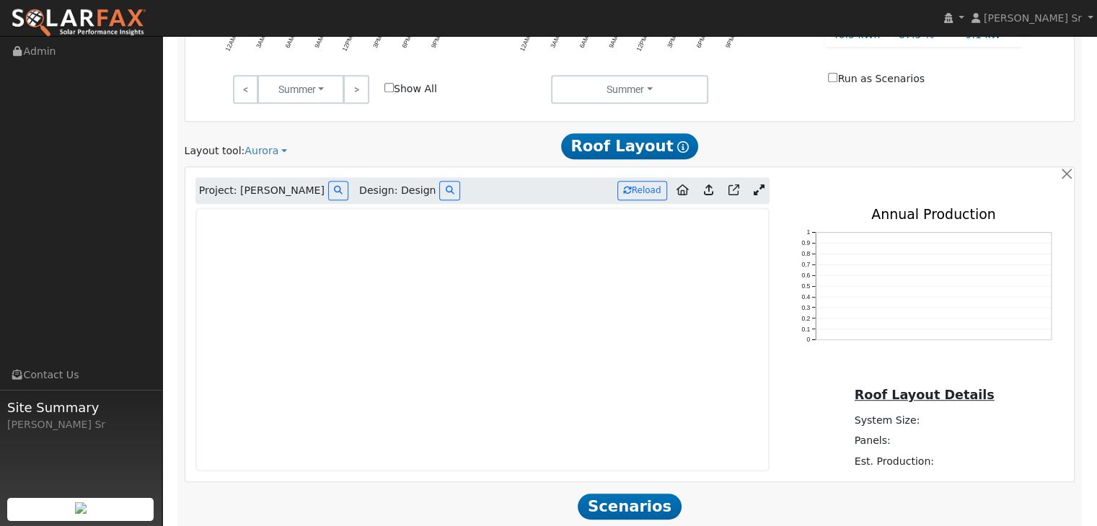
click at [756, 185] on icon at bounding box center [759, 190] width 11 height 11
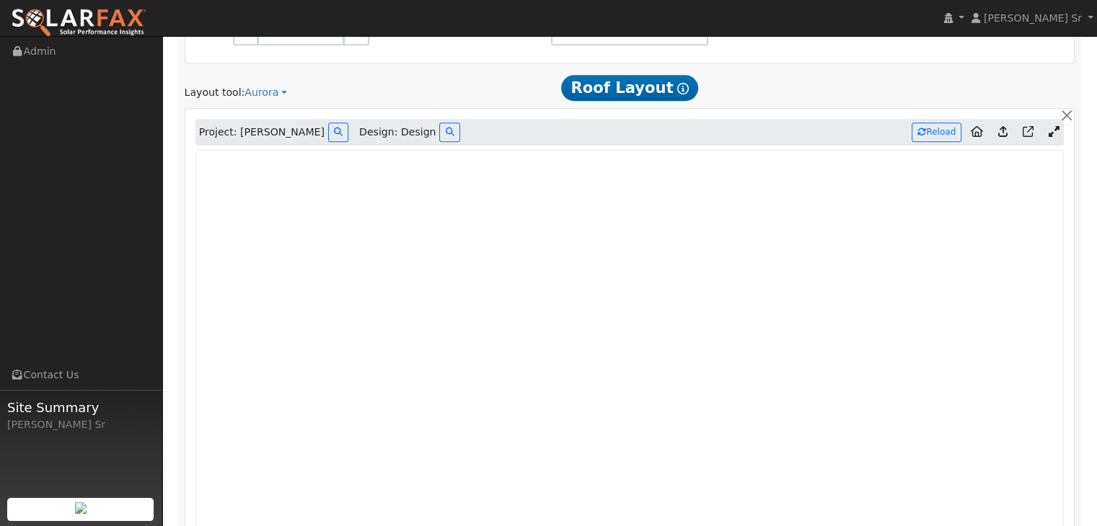
scroll to position [770, 0]
